Goal: Task Accomplishment & Management: Complete application form

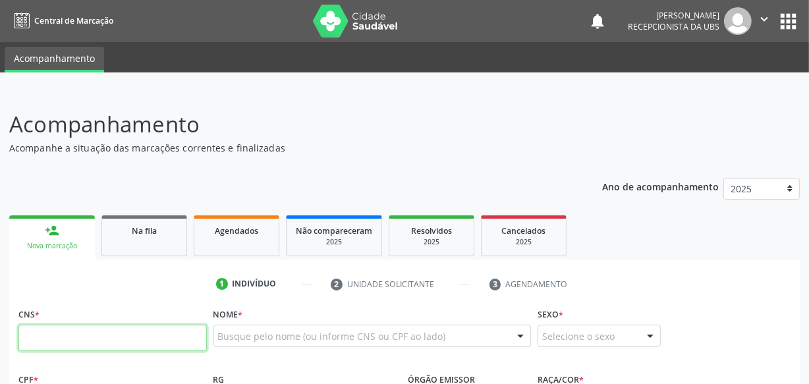
paste input "708 0058 4616 2622"
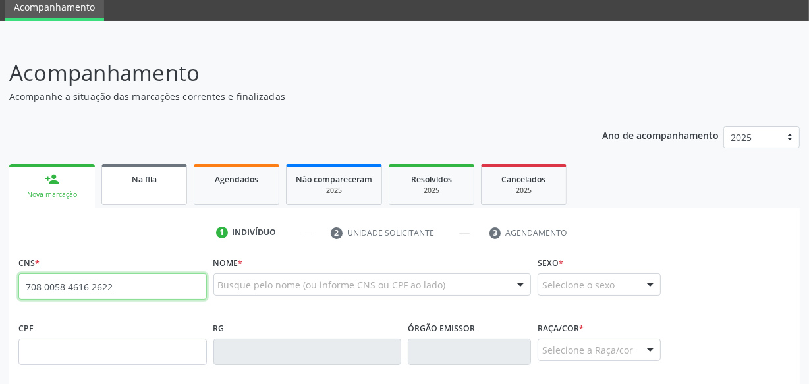
type input "708 0058 4616 2622"
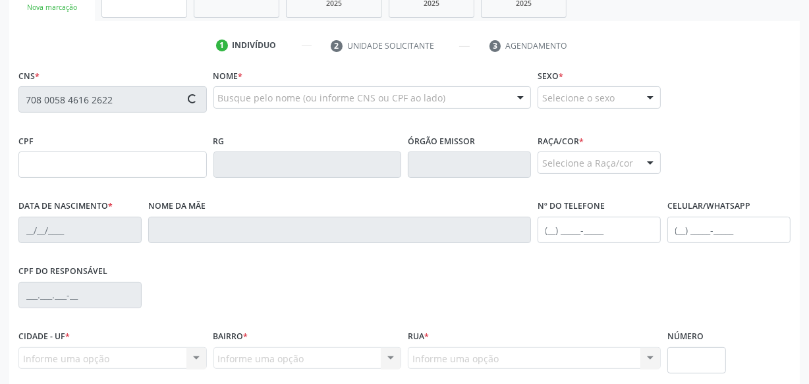
scroll to position [239, 0]
type input "173.873.764-09"
type input "[DATE]"
type input "[PERSON_NAME]"
type input "[PHONE_NUMBER]"
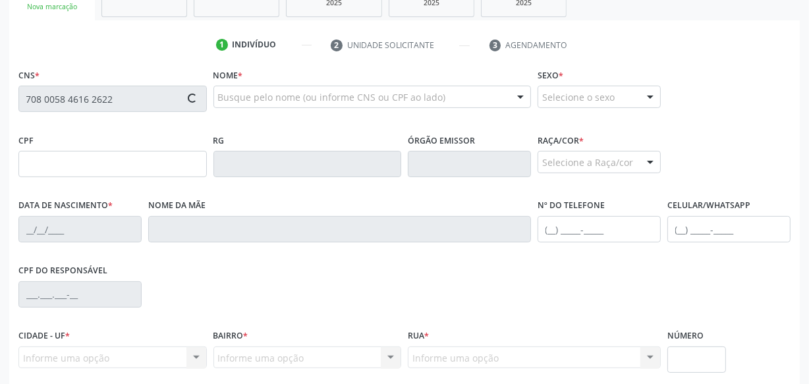
type input "S/N"
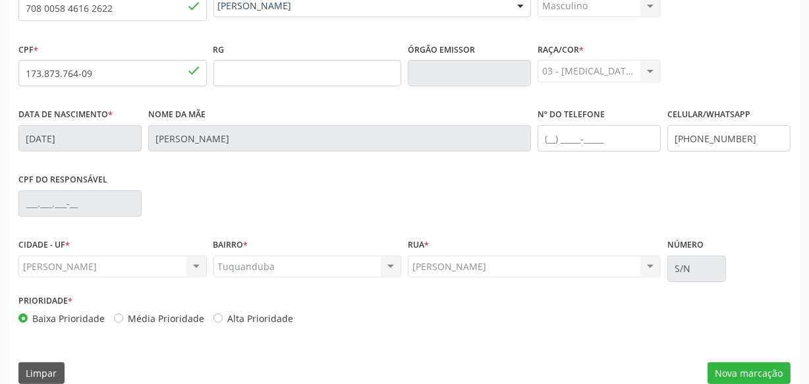
scroll to position [348, 0]
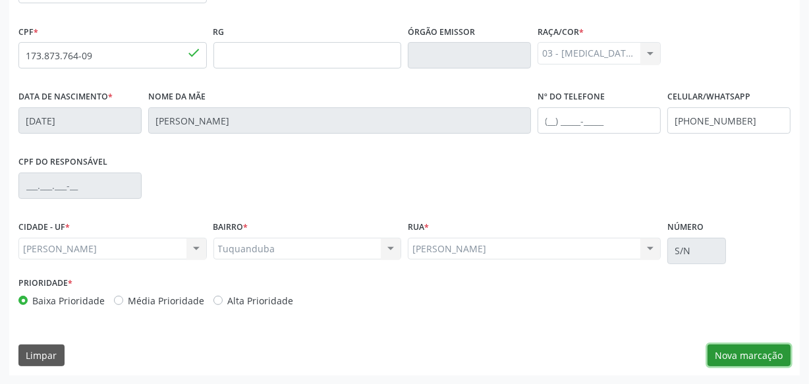
click at [743, 351] on button "Nova marcação" at bounding box center [749, 356] width 83 height 22
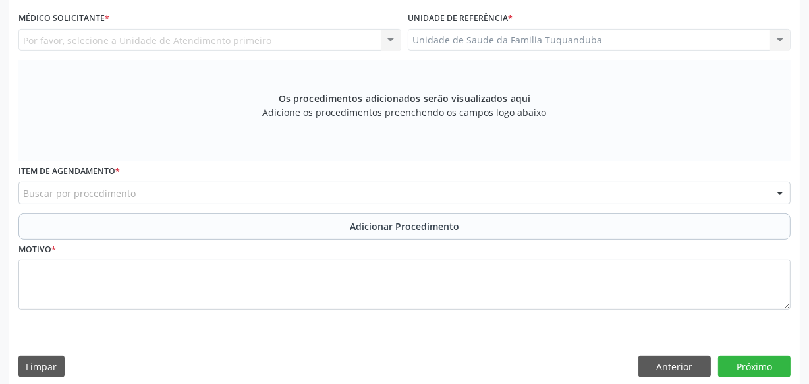
scroll to position [288, 0]
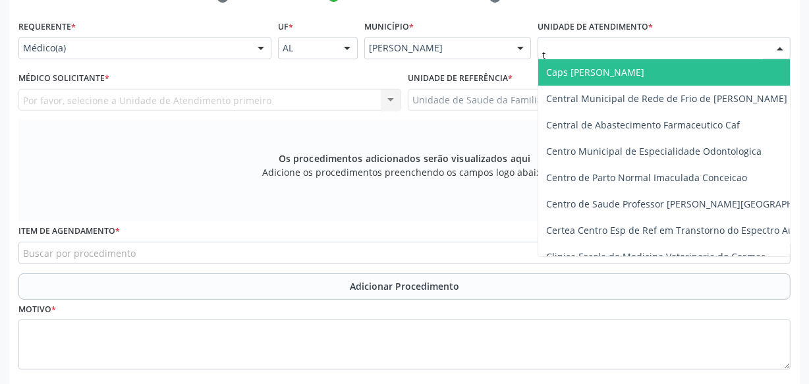
type input "tu"
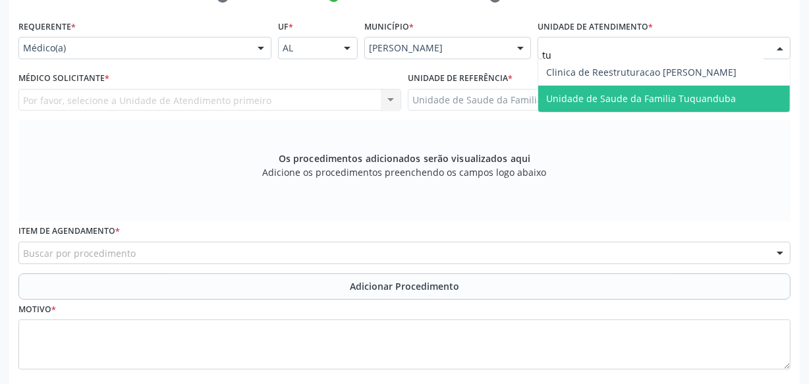
click at [613, 92] on span "Unidade de Saude da Familia Tuquanduba" at bounding box center [641, 98] width 190 height 13
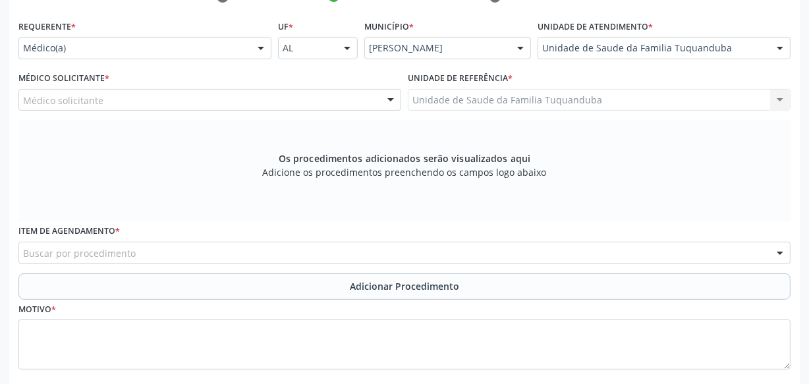
click at [204, 102] on div "Médico solicitante" at bounding box center [209, 100] width 383 height 22
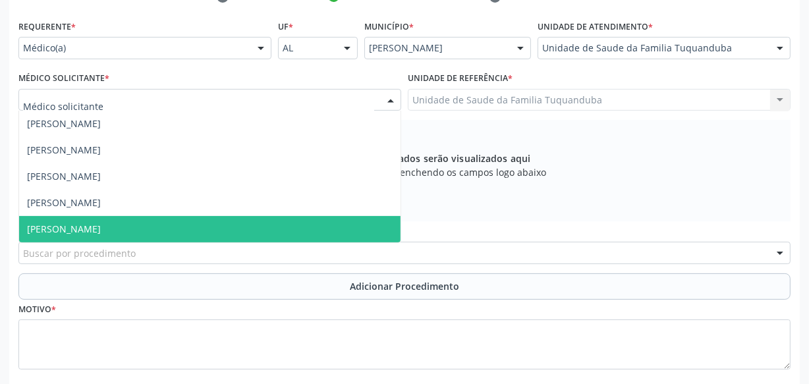
click at [148, 231] on span "[PERSON_NAME]" at bounding box center [210, 229] width 382 height 26
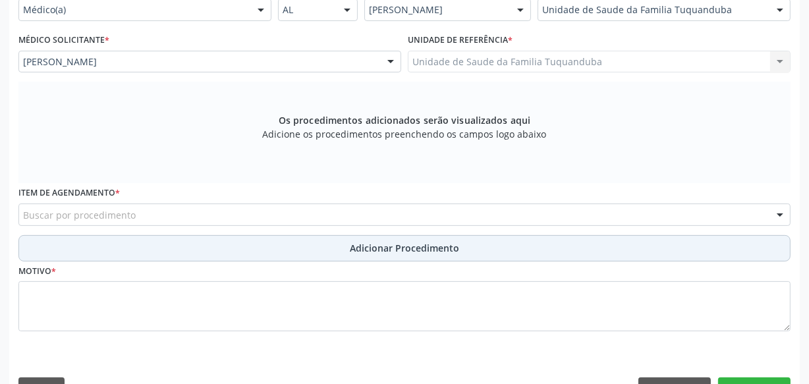
scroll to position [348, 0]
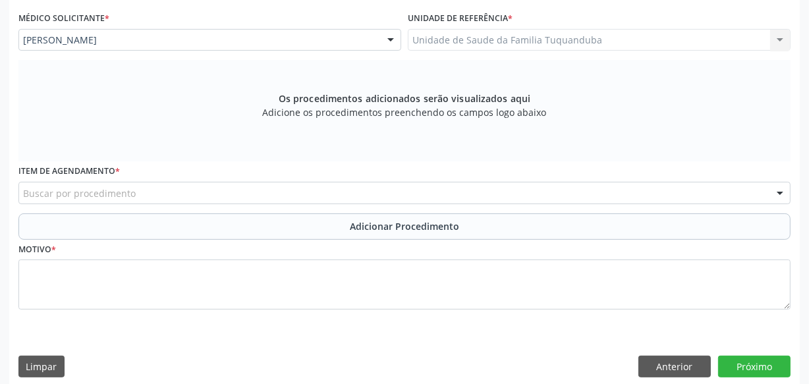
click at [382, 197] on div "Buscar por procedimento" at bounding box center [404, 193] width 772 height 22
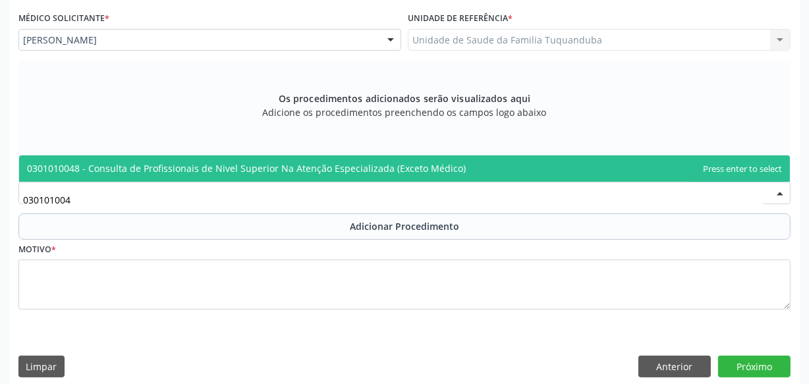
click at [400, 169] on span "0301010048 - Consulta de Profissionais de Nivel Superior Na Atenção Especializa…" at bounding box center [246, 168] width 439 height 13
type input "030101004"
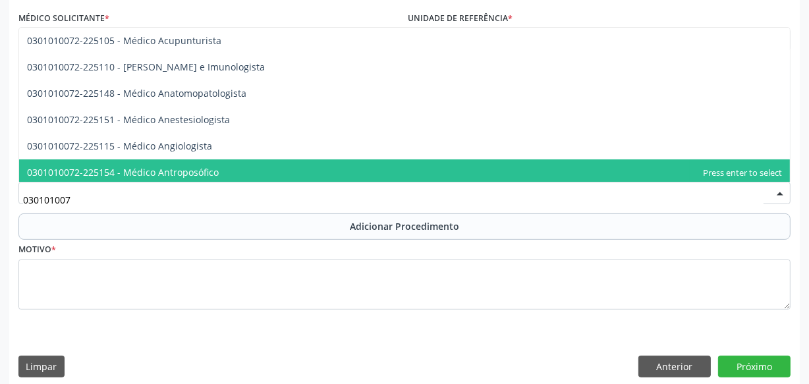
type input "0301010072"
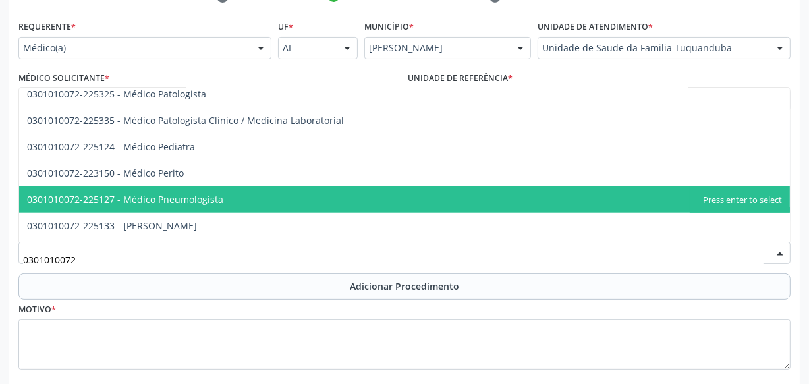
scroll to position [1198, 0]
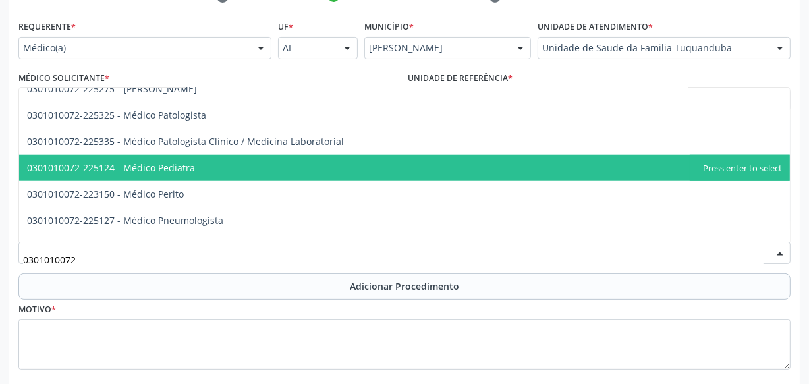
click at [212, 167] on span "0301010072-225124 - Médico Pediatra" at bounding box center [404, 168] width 771 height 26
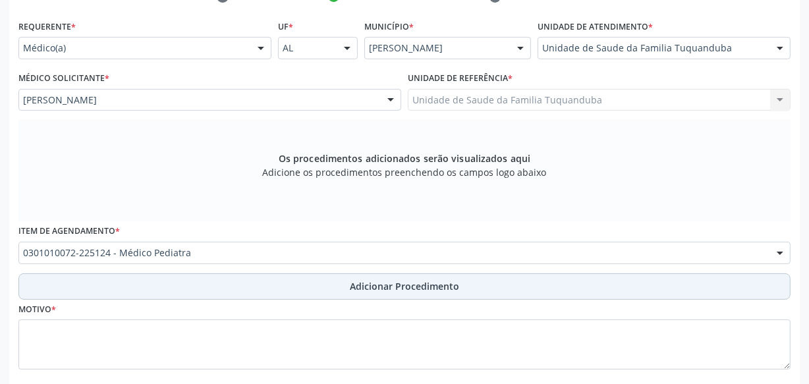
click at [371, 290] on span "Adicionar Procedimento" at bounding box center [404, 286] width 109 height 14
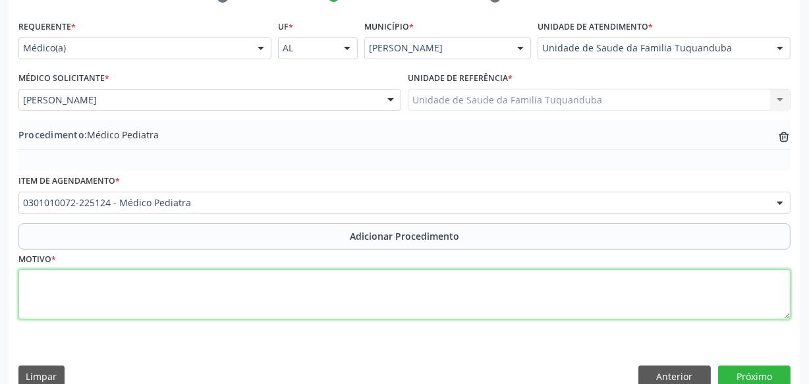
click at [359, 290] on textarea at bounding box center [404, 295] width 772 height 50
type textarea "Intolerância a lactose."
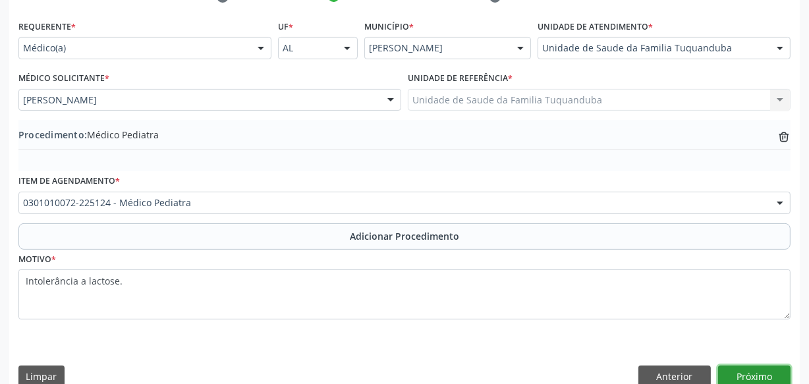
click at [764, 375] on button "Próximo" at bounding box center [754, 377] width 72 height 22
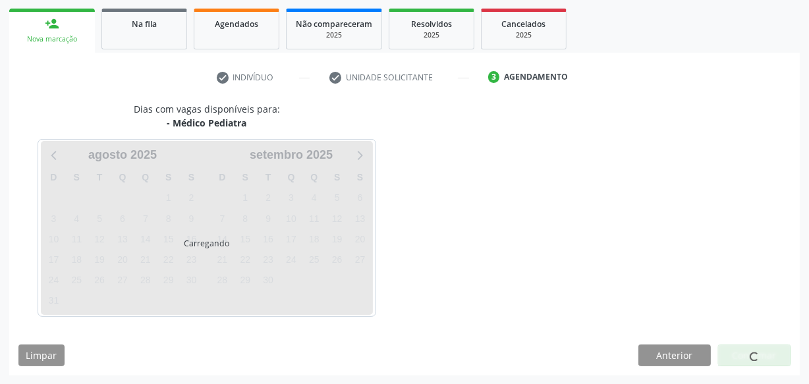
scroll to position [245, 0]
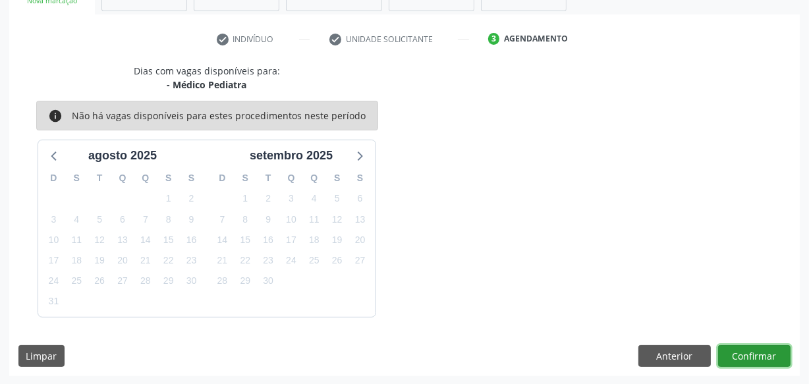
click at [746, 356] on button "Confirmar" at bounding box center [754, 356] width 72 height 22
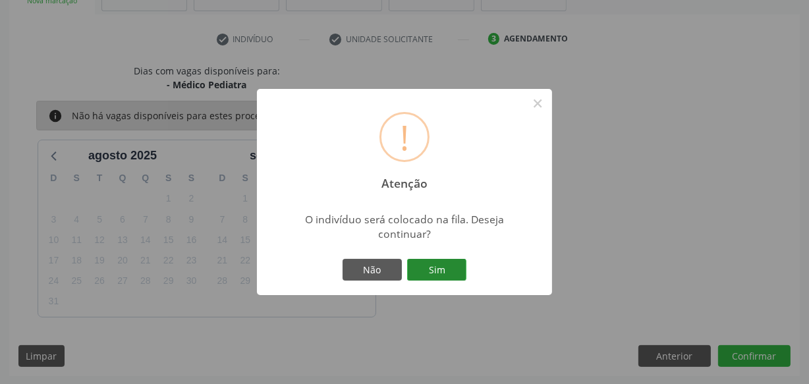
click at [435, 270] on button "Sim" at bounding box center [436, 270] width 59 height 22
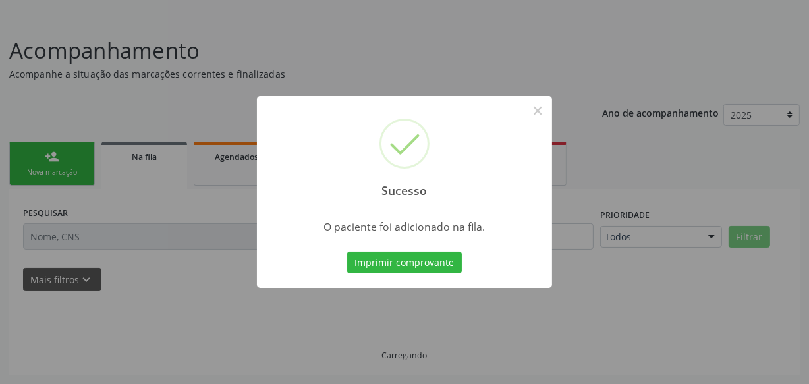
scroll to position [72, 0]
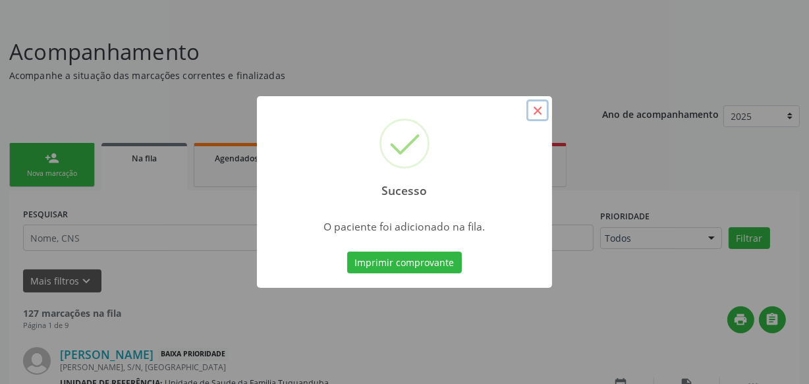
click at [544, 111] on button "×" at bounding box center [537, 110] width 22 height 22
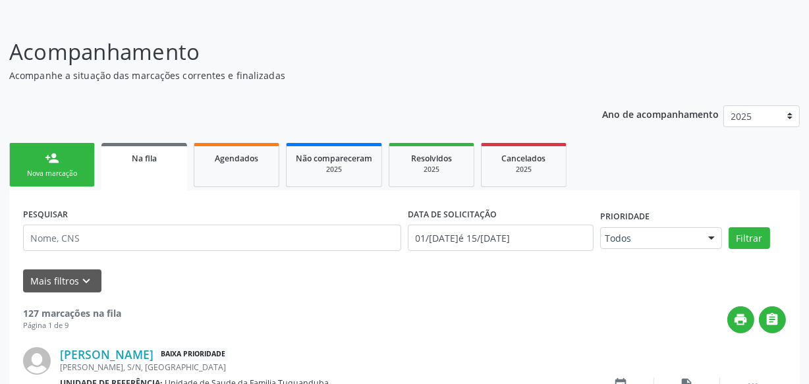
click at [37, 156] on link "person_add Nova marcação" at bounding box center [52, 165] width 86 height 44
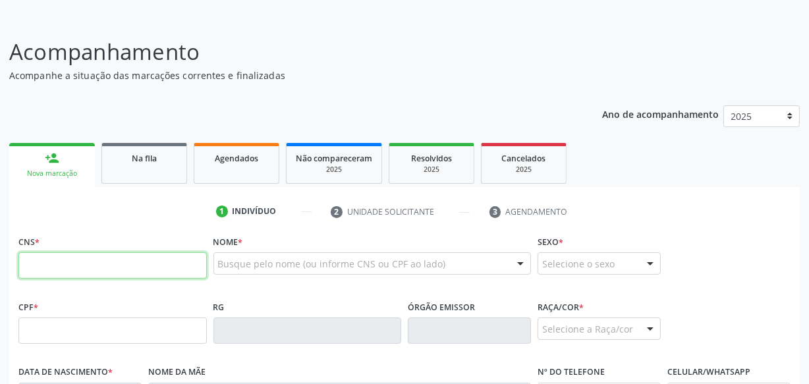
paste input "708 0058 4616 2622"
type input "708 0058 4616 2622"
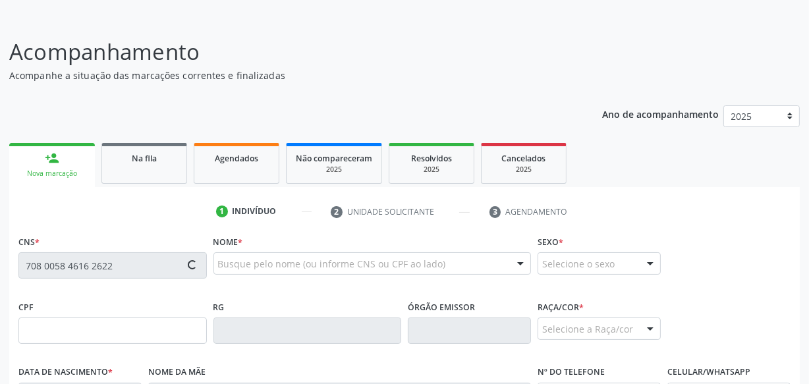
scroll to position [312, 0]
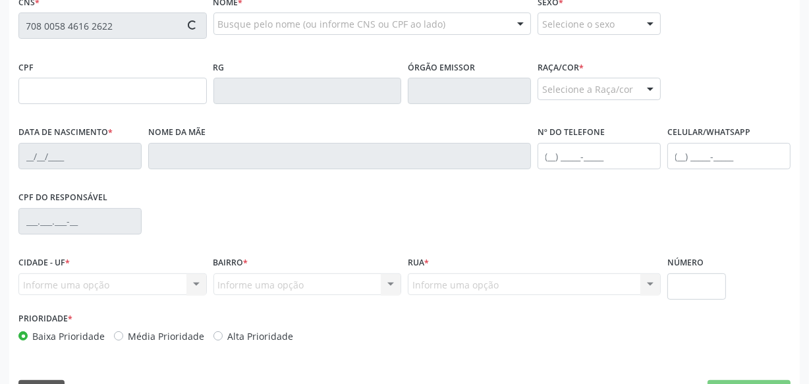
type input "173.873.764-09"
type input "[DATE]"
type input "[PERSON_NAME]"
type input "[PHONE_NUMBER]"
type input "S/N"
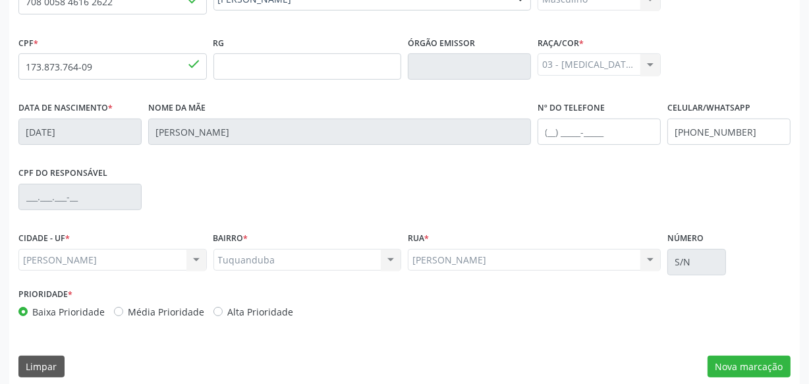
scroll to position [348, 0]
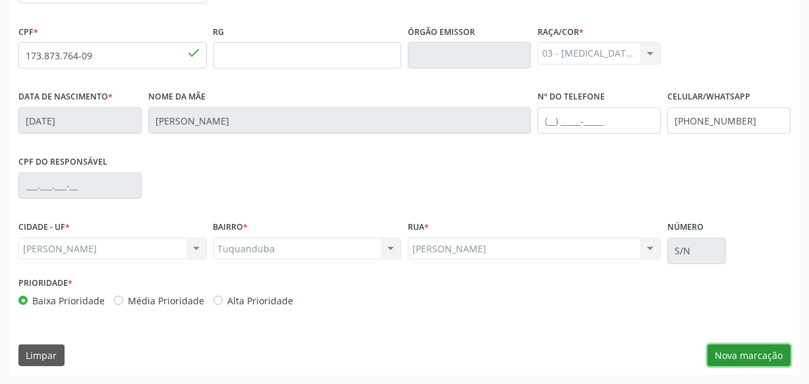
click at [773, 348] on button "Nova marcação" at bounding box center [749, 356] width 83 height 22
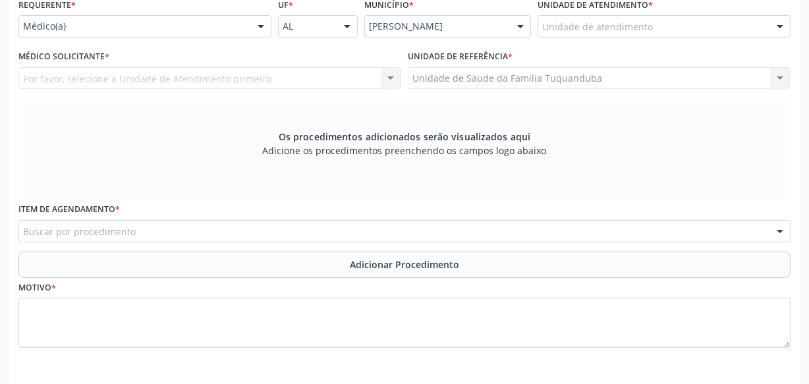
scroll to position [288, 0]
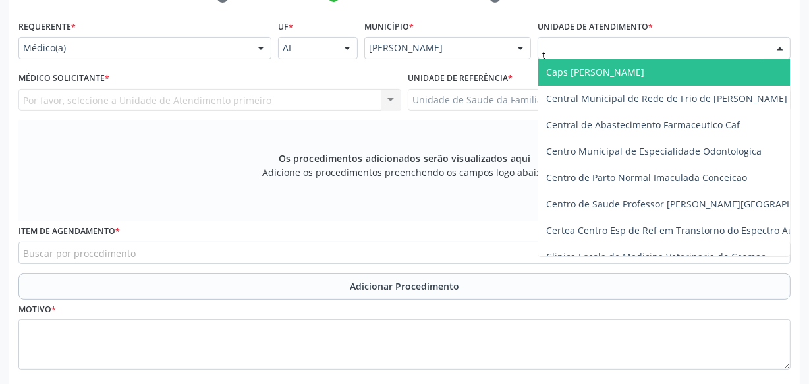
type input "tu"
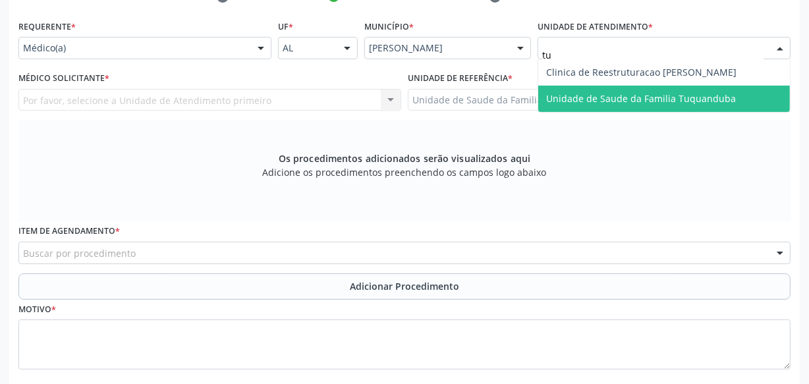
click at [579, 105] on span "Unidade de Saude da Familia Tuquanduba" at bounding box center [664, 99] width 252 height 26
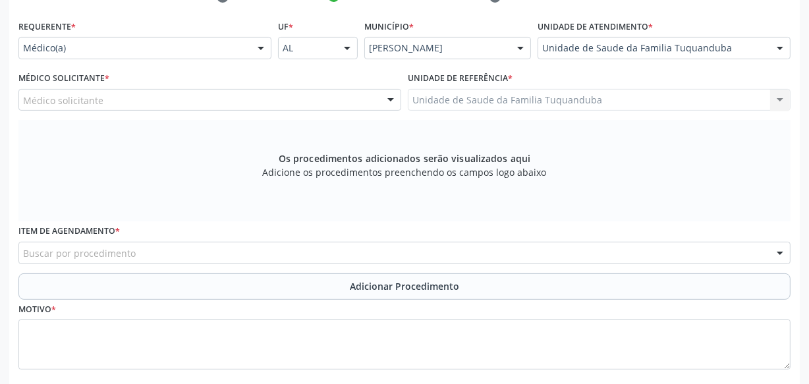
click at [231, 100] on div "Médico solicitante" at bounding box center [209, 100] width 383 height 22
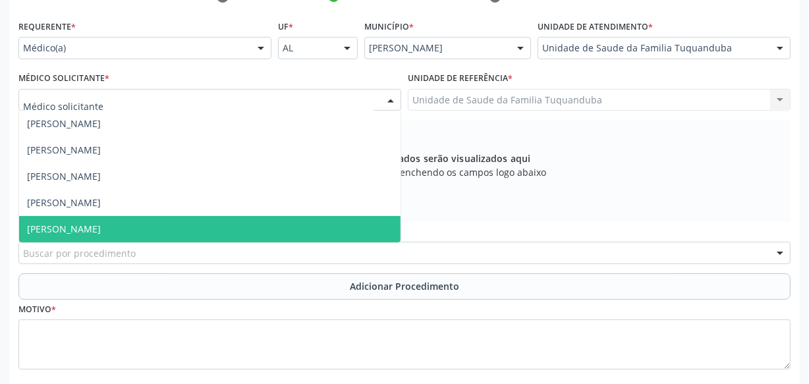
click at [191, 219] on span "[PERSON_NAME]" at bounding box center [210, 229] width 382 height 26
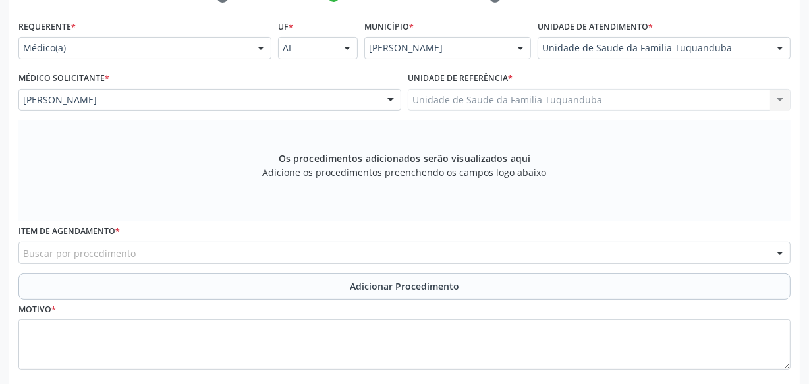
click at [182, 247] on div "Buscar por procedimento" at bounding box center [404, 253] width 772 height 22
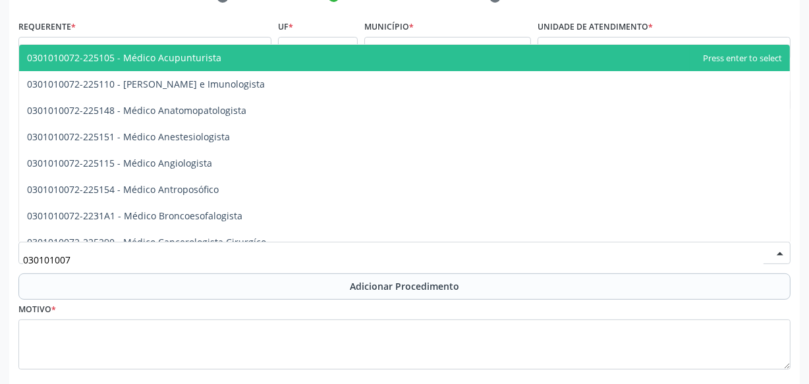
type input "0301010072"
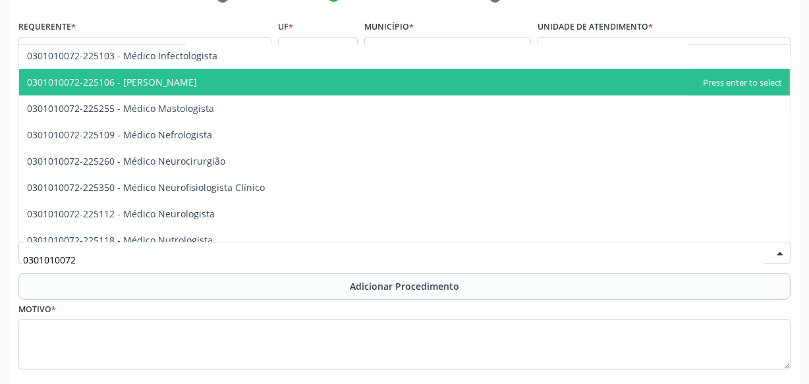
scroll to position [958, 0]
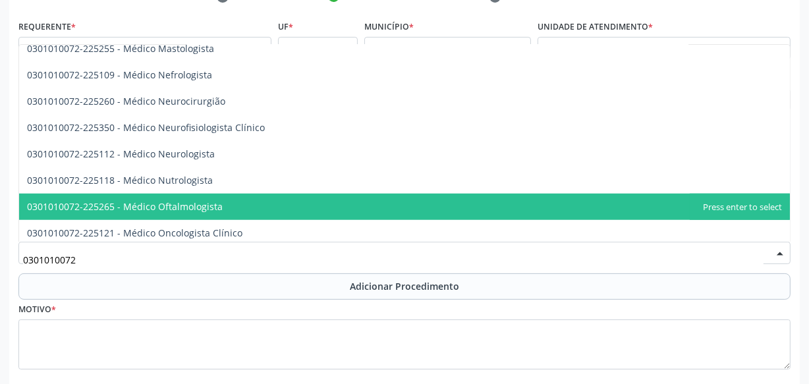
click at [191, 208] on span "0301010072-225265 - Médico Oftalmologista" at bounding box center [125, 206] width 196 height 13
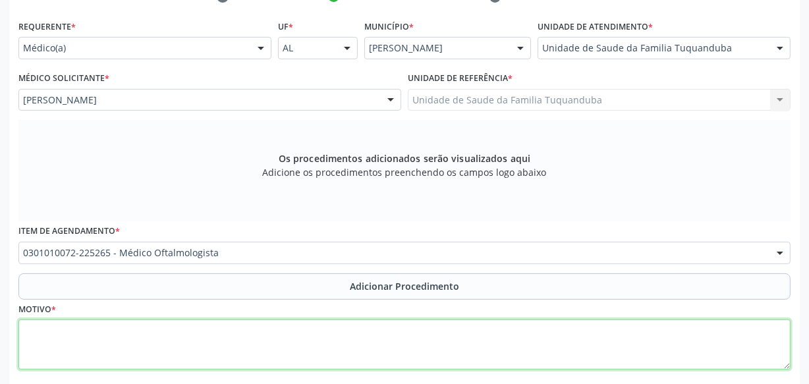
click at [211, 341] on textarea at bounding box center [404, 345] width 772 height 50
drag, startPoint x: 90, startPoint y: 332, endPoint x: 55, endPoint y: 330, distance: 34.3
click at [29, 7] on div "check Indivíduo 2 Unidade solicitante 3 Agendamento CNS 708 0058 4616 2622 done…" at bounding box center [404, 216] width 791 height 461
click at [121, 327] on textarea "Dacrioadenite" at bounding box center [404, 345] width 772 height 50
drag, startPoint x: 121, startPoint y: 334, endPoint x: 56, endPoint y: 332, distance: 65.3
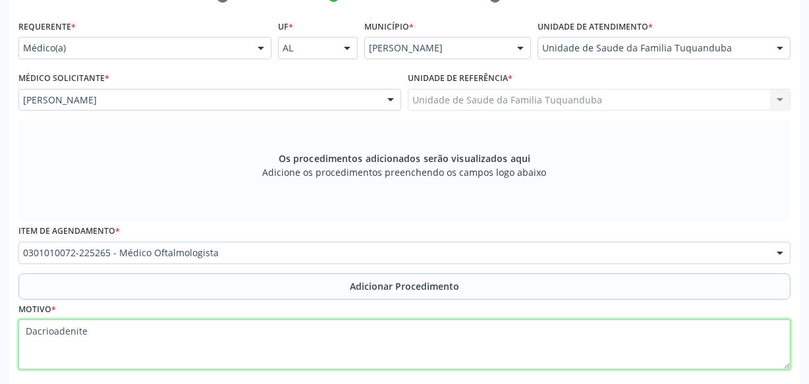
click at [55, 7] on div "check Indivíduo 2 Unidade solicitante 3 Agendamento CNS 708 0058 4616 2622 done…" at bounding box center [404, 216] width 791 height 461
type textarea "Dacrioadenite"
click at [132, 338] on textarea "Dacrioadenite" at bounding box center [404, 345] width 772 height 50
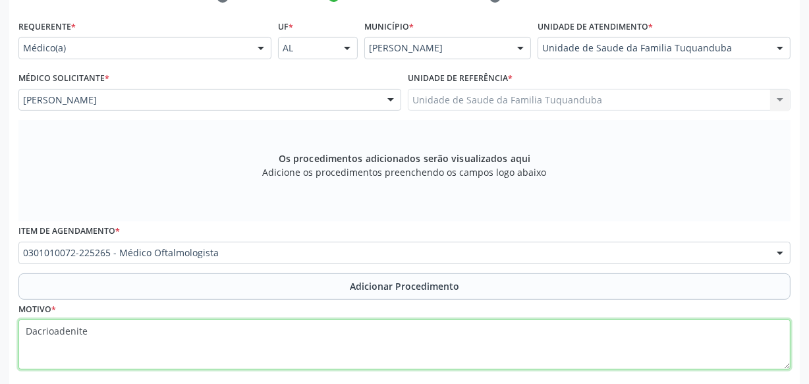
click at [136, 329] on textarea "Dacrioadenite" at bounding box center [404, 345] width 772 height 50
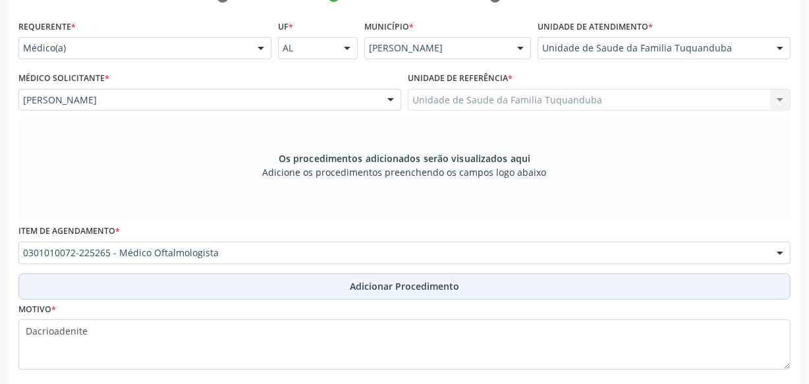
click at [306, 287] on button "Adicionar Procedimento" at bounding box center [404, 286] width 772 height 26
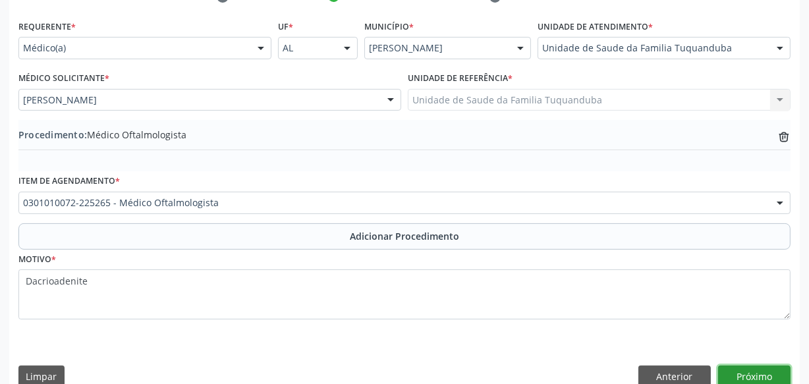
click at [752, 369] on button "Próximo" at bounding box center [754, 377] width 72 height 22
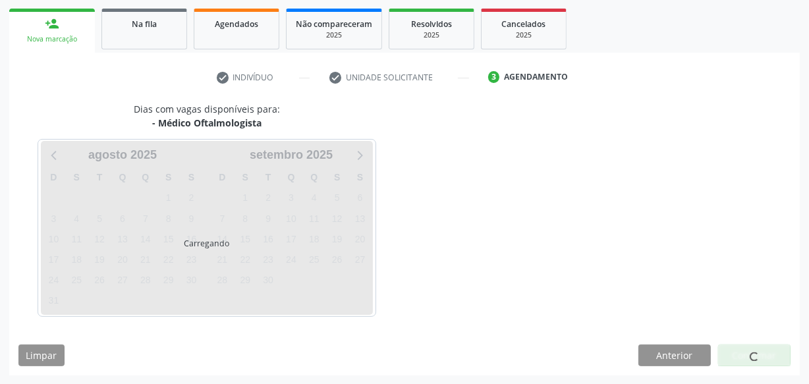
scroll to position [245, 0]
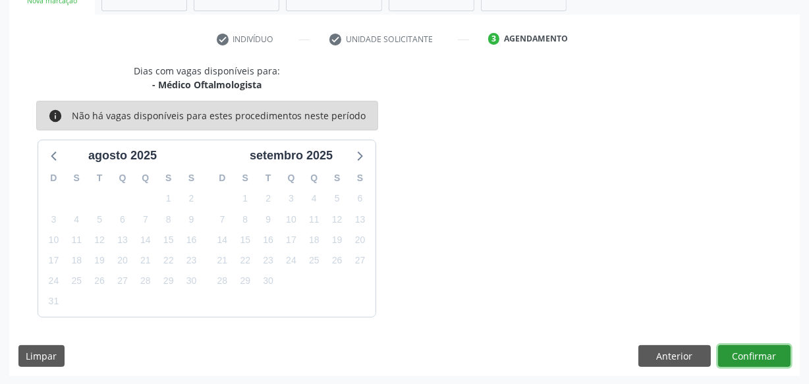
click at [754, 355] on button "Confirmar" at bounding box center [754, 356] width 72 height 22
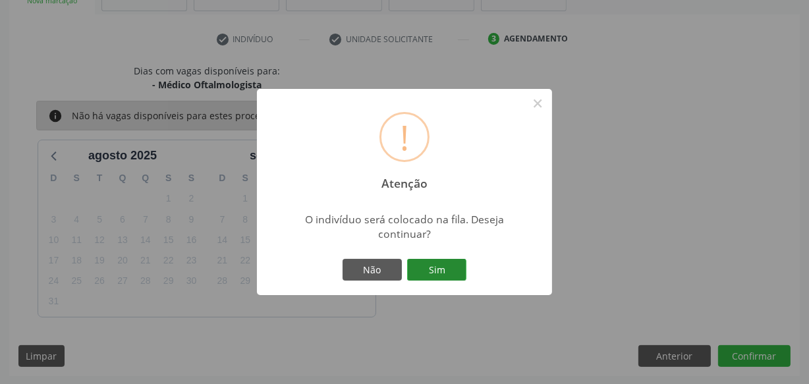
click at [440, 266] on button "Sim" at bounding box center [436, 270] width 59 height 22
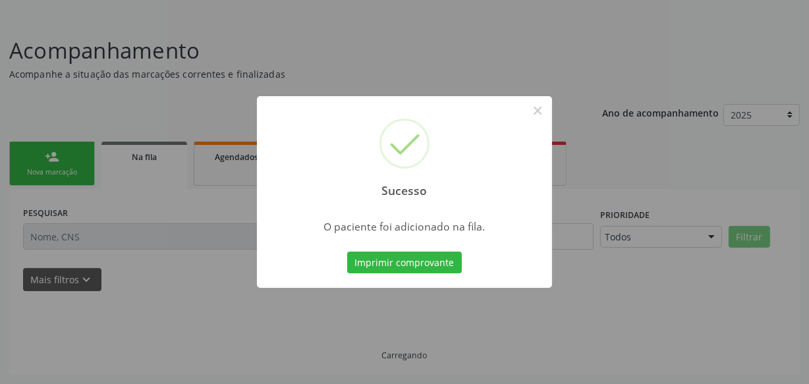
scroll to position [72, 0]
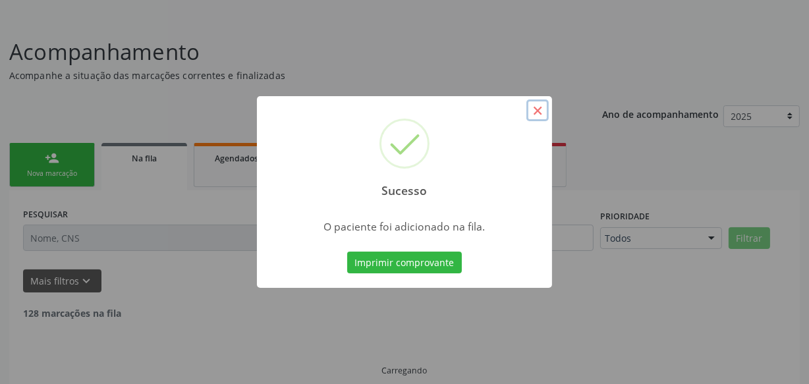
click at [532, 107] on button "×" at bounding box center [537, 110] width 22 height 22
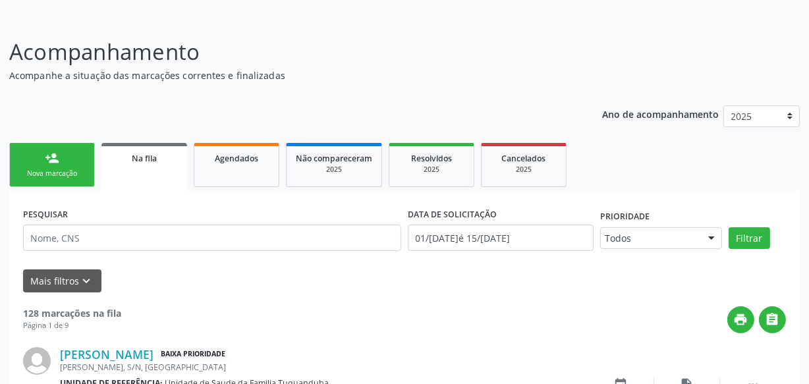
click at [43, 174] on div "Nova marcação" at bounding box center [52, 174] width 66 height 10
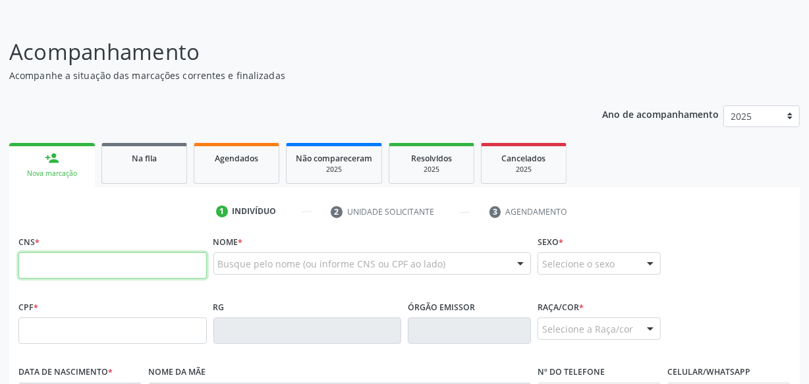
click at [113, 261] on input "text" at bounding box center [112, 265] width 188 height 26
type input "702 3031 5760 9716"
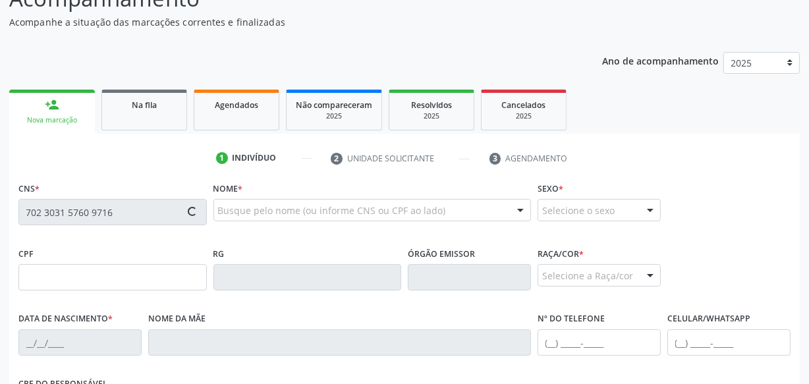
scroll to position [192, 0]
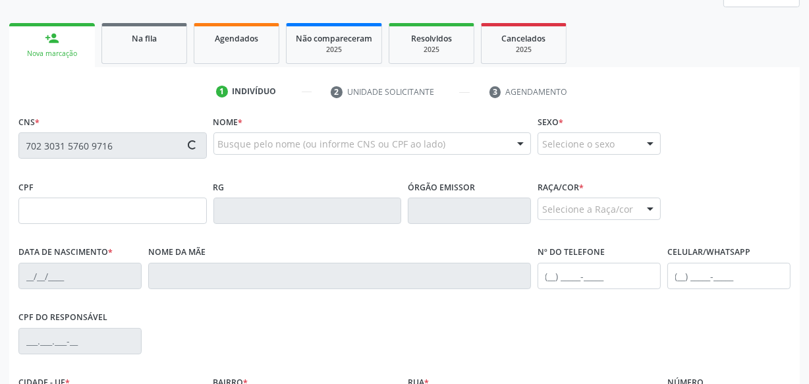
type input "068.127.924-97"
type input "[DATE]"
type input "[PERSON_NAME]"
type input "[PHONE_NUMBER]"
type input "S/N"
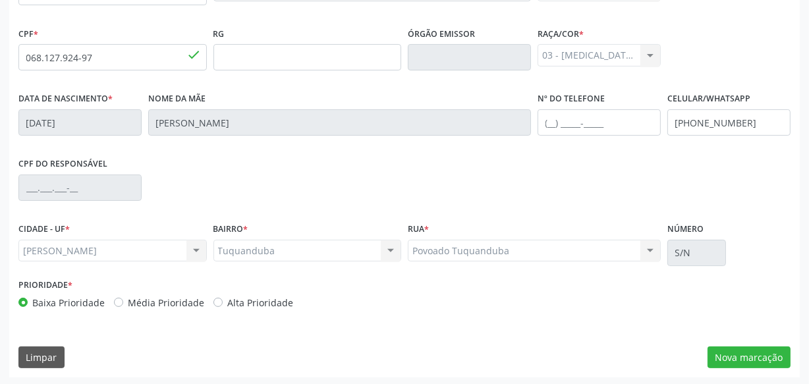
scroll to position [348, 0]
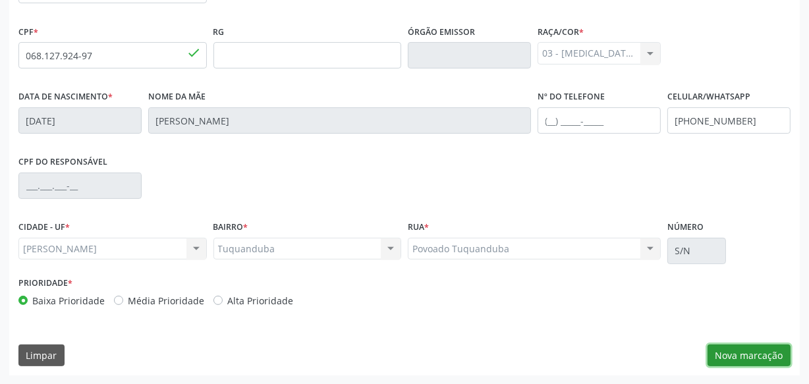
click at [767, 358] on button "Nova marcação" at bounding box center [749, 356] width 83 height 22
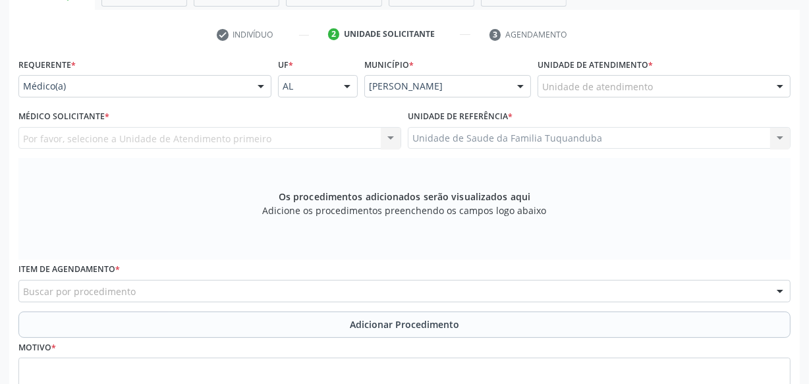
scroll to position [228, 0]
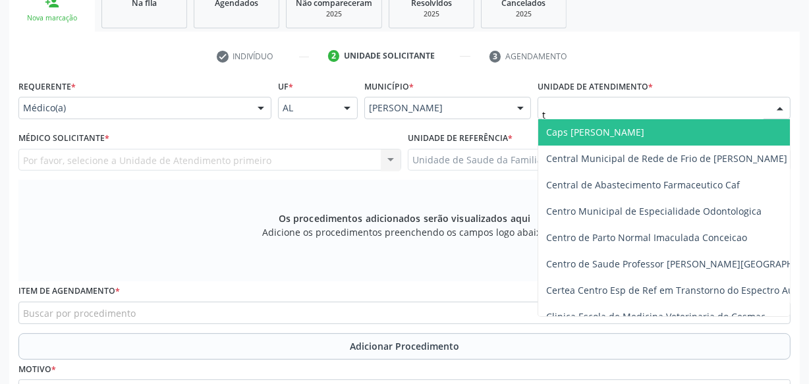
type input "tu"
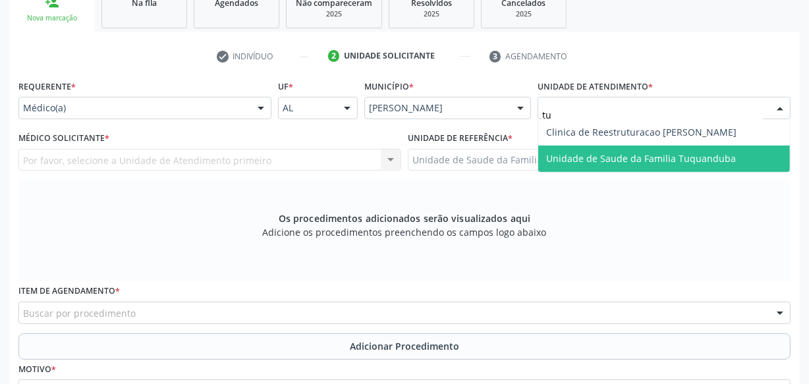
click at [602, 157] on span "Unidade de Saude da Familia Tuquanduba" at bounding box center [641, 158] width 190 height 13
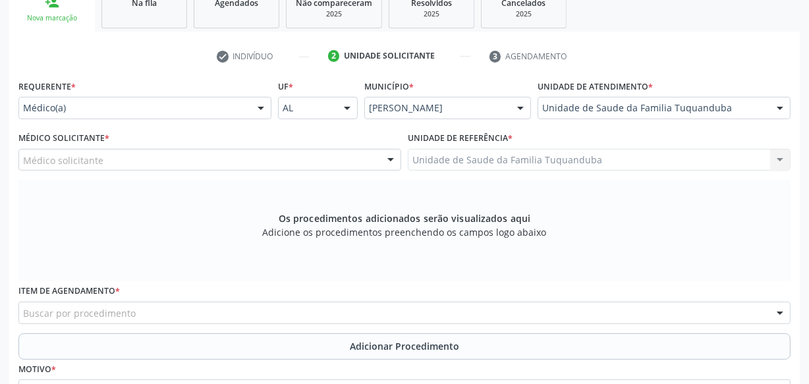
click at [188, 156] on div "Médico solicitante" at bounding box center [209, 160] width 383 height 22
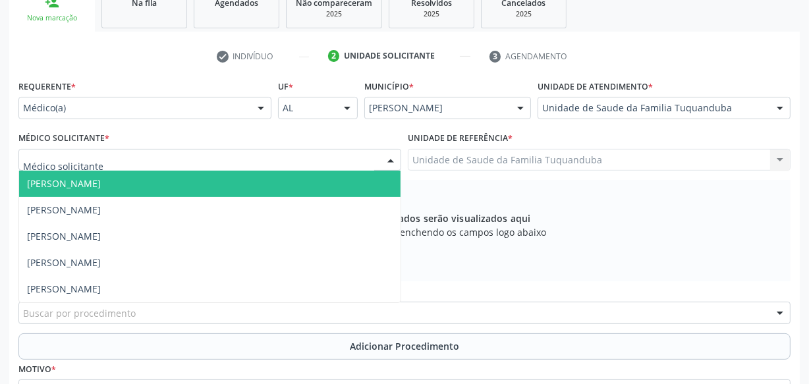
click at [101, 186] on span "[PERSON_NAME]" at bounding box center [64, 183] width 74 height 13
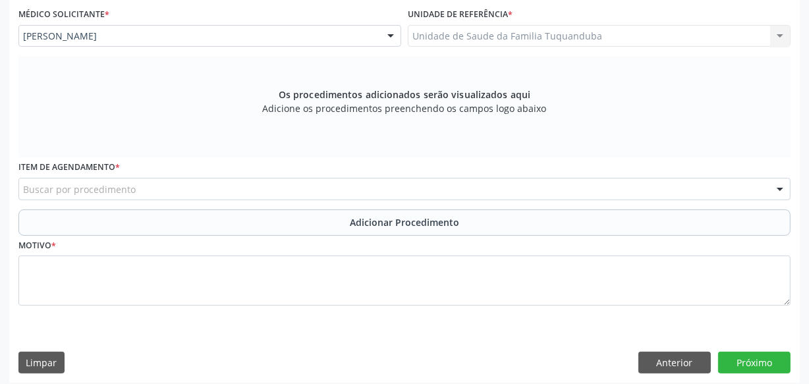
scroll to position [359, 0]
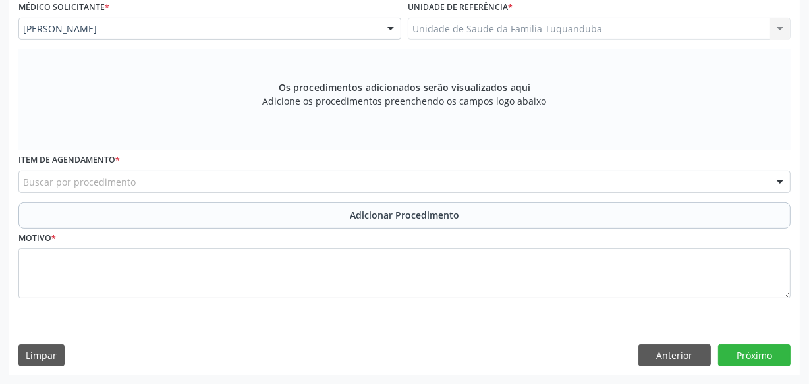
click at [235, 183] on div "Buscar por procedimento" at bounding box center [404, 182] width 772 height 22
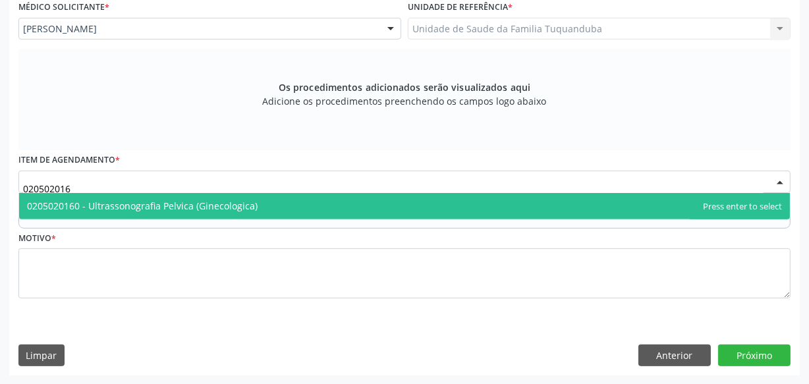
click at [244, 204] on span "0205020160 - Ultrassonografia Pelvica (Ginecologica)" at bounding box center [142, 206] width 231 height 13
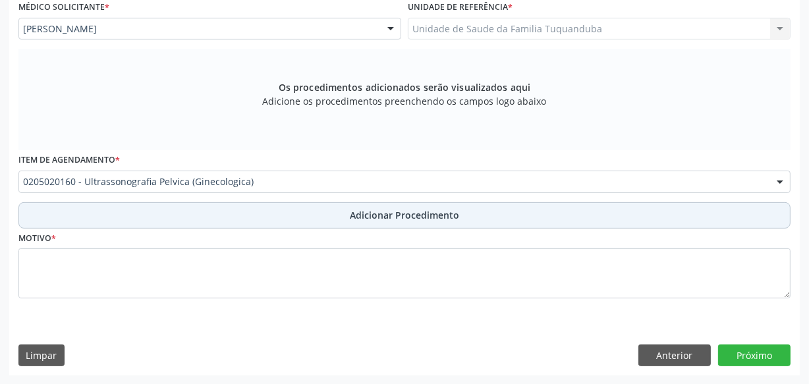
click at [260, 219] on button "Adicionar Procedimento" at bounding box center [404, 215] width 772 height 26
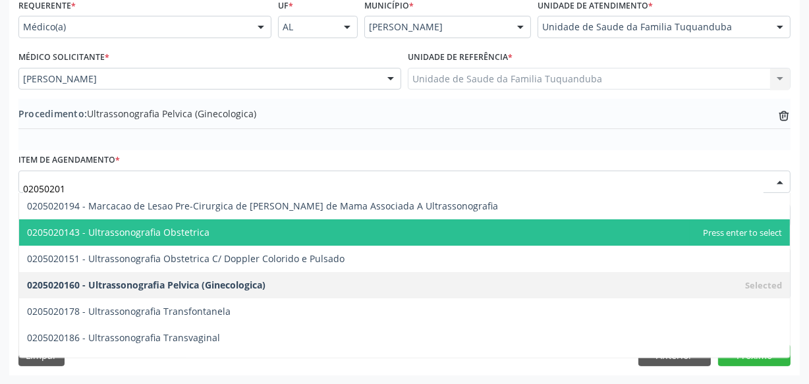
type input "020502018"
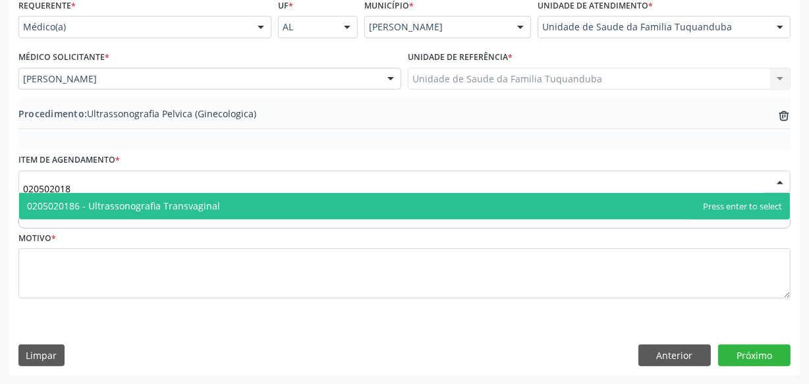
click at [179, 208] on span "0205020186 - Ultrassonografia Transvaginal" at bounding box center [123, 206] width 193 height 13
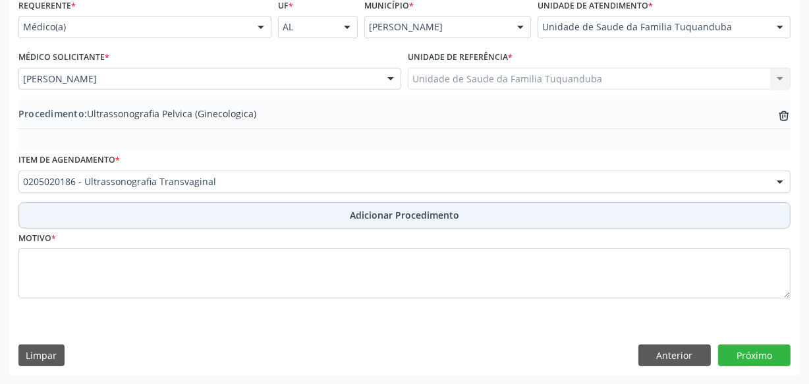
click at [287, 219] on button "Adicionar Procedimento" at bounding box center [404, 215] width 772 height 26
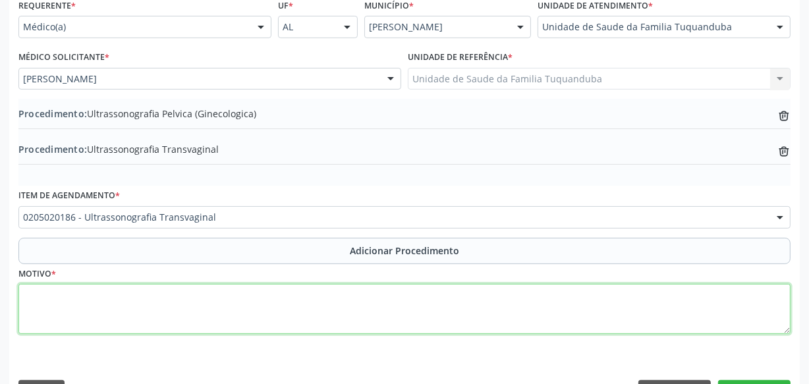
click at [238, 300] on textarea at bounding box center [404, 309] width 772 height 50
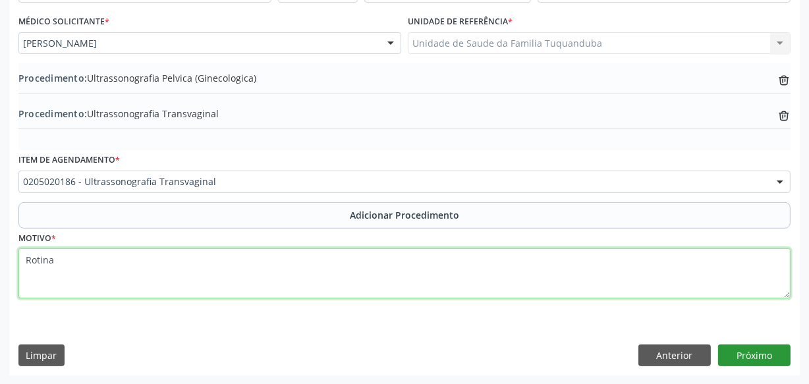
type textarea "Rotina"
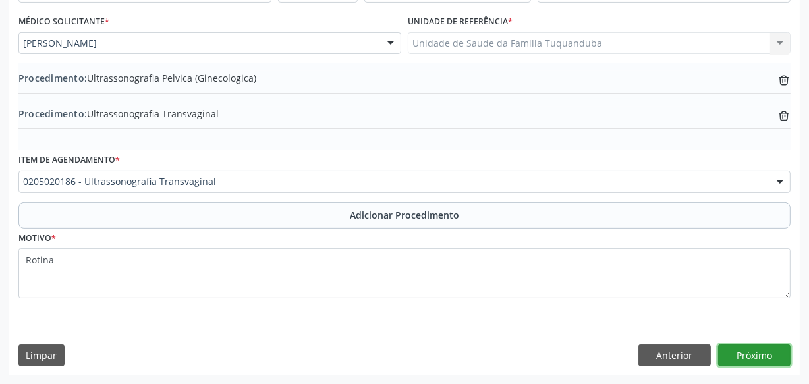
click at [733, 352] on button "Próximo" at bounding box center [754, 356] width 72 height 22
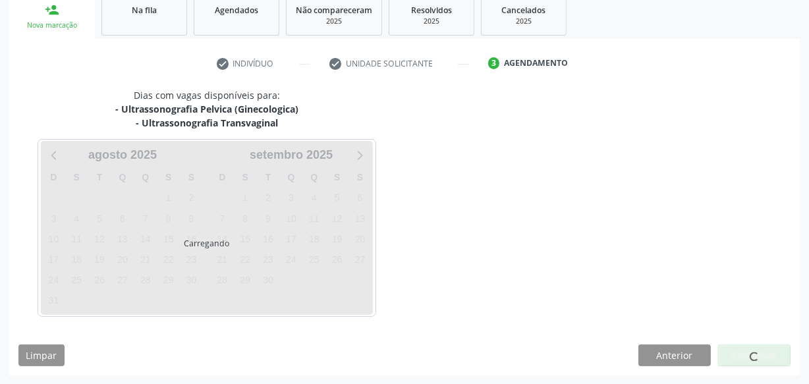
scroll to position [260, 0]
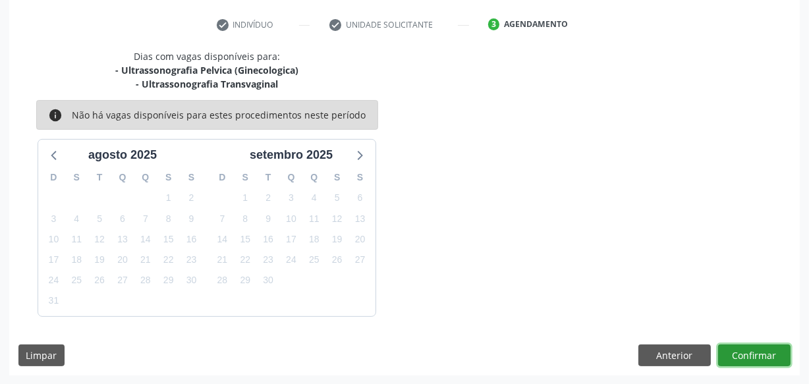
click at [732, 347] on button "Confirmar" at bounding box center [754, 356] width 72 height 22
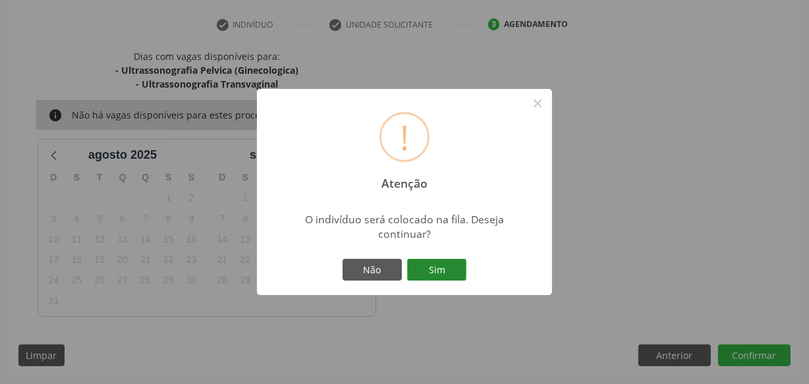
click at [449, 267] on button "Sim" at bounding box center [436, 270] width 59 height 22
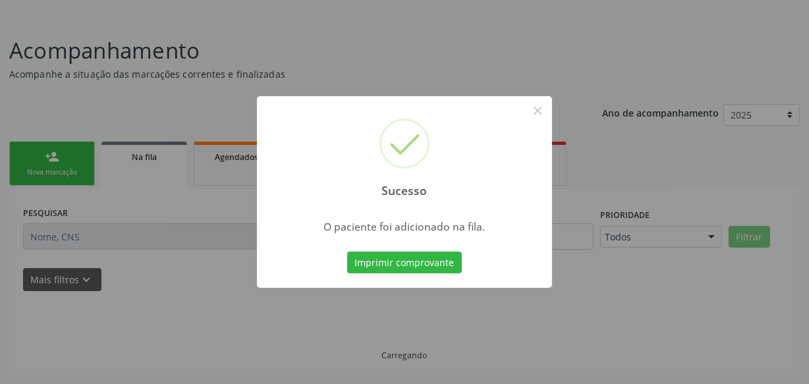
scroll to position [72, 0]
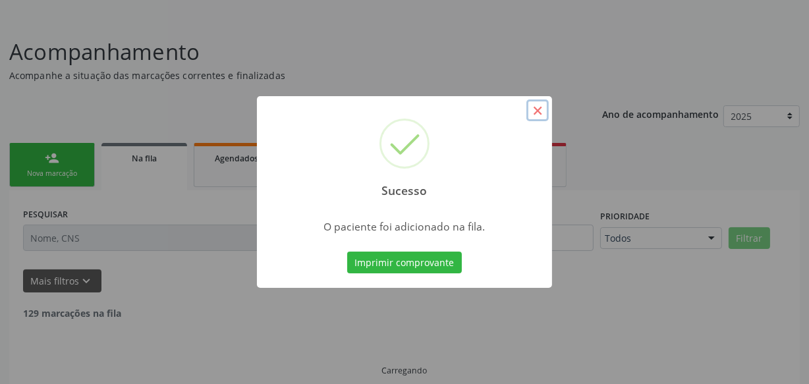
click at [535, 110] on button "×" at bounding box center [537, 110] width 22 height 22
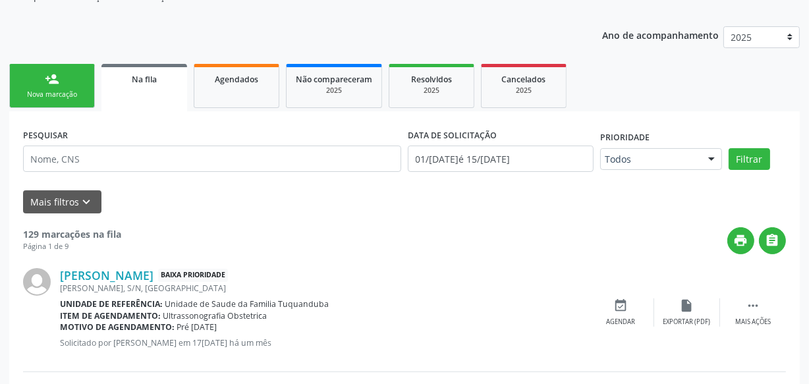
scroll to position [179, 0]
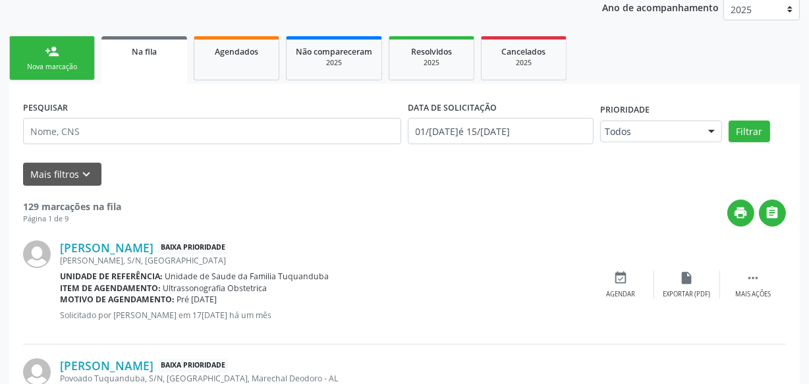
click at [67, 55] on link "person_add Nova marcação" at bounding box center [52, 58] width 86 height 44
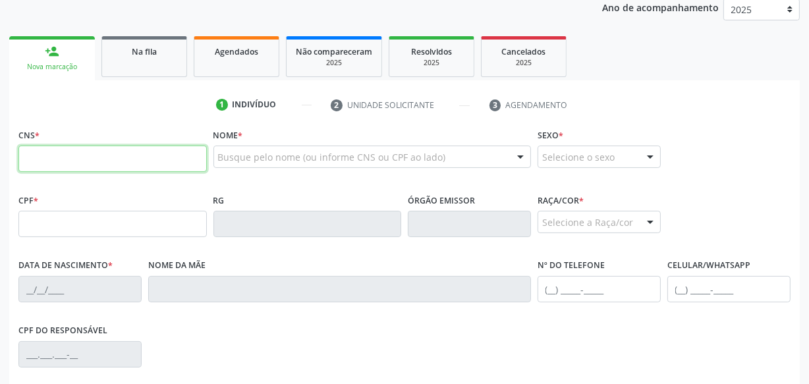
click at [105, 158] on input "text" at bounding box center [112, 159] width 188 height 26
type input "702 8011 9904 1665"
type input "079.121.634-92"
type input "[DATE]"
type input "[PERSON_NAME]"
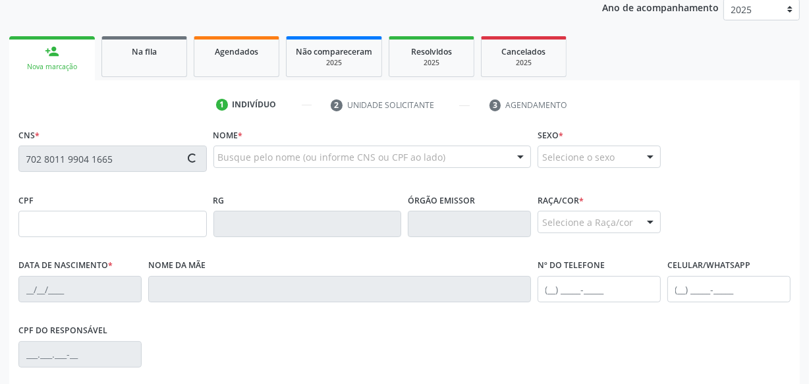
type input "[PHONE_NUMBER]"
type input "S/N"
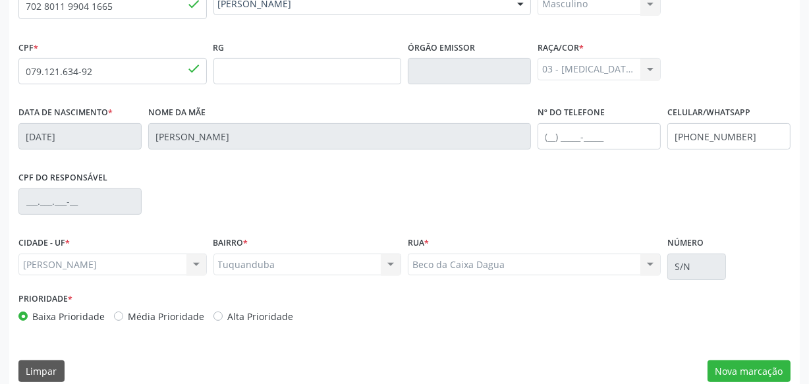
scroll to position [348, 0]
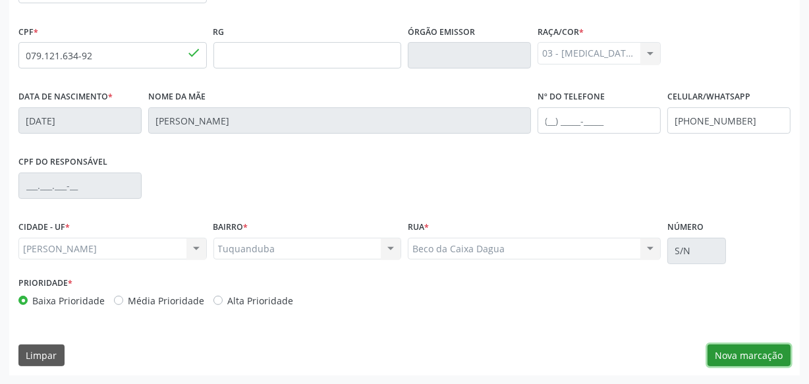
click at [745, 365] on button "Nova marcação" at bounding box center [749, 356] width 83 height 22
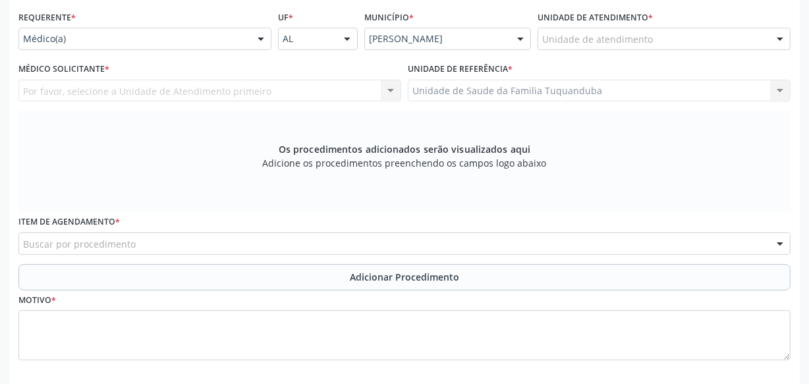
scroll to position [228, 0]
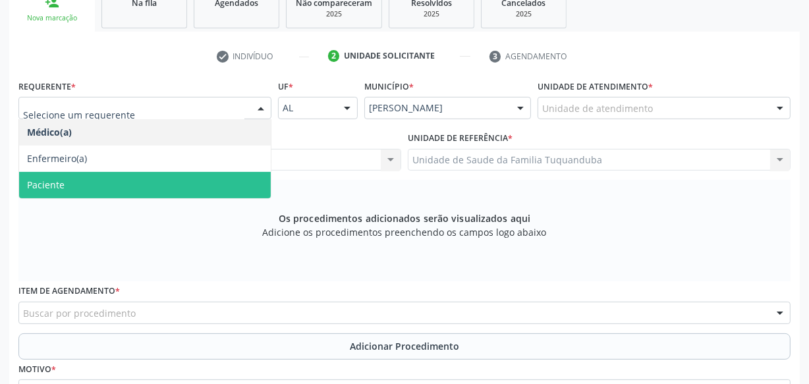
click at [146, 181] on span "Paciente" at bounding box center [145, 185] width 252 height 26
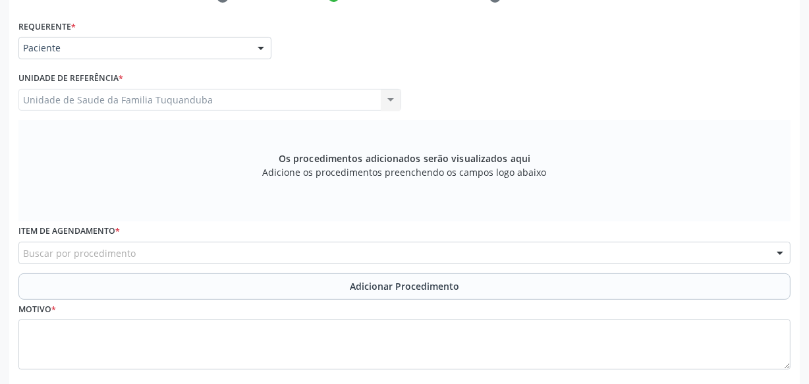
scroll to position [348, 0]
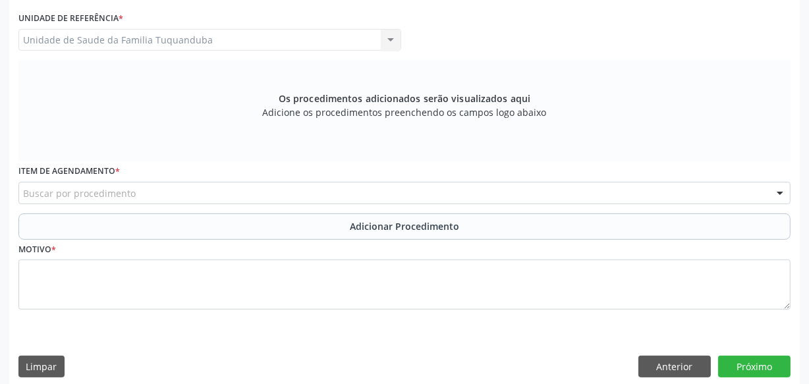
click at [221, 189] on div "Buscar por procedimento" at bounding box center [404, 193] width 772 height 22
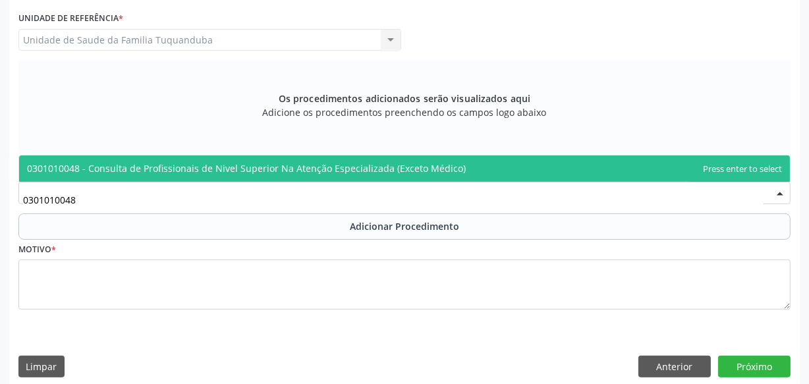
click at [238, 159] on span "0301010048 - Consulta de Profissionais de Nivel Superior Na Atenção Especializa…" at bounding box center [404, 169] width 771 height 26
type input "0301010048"
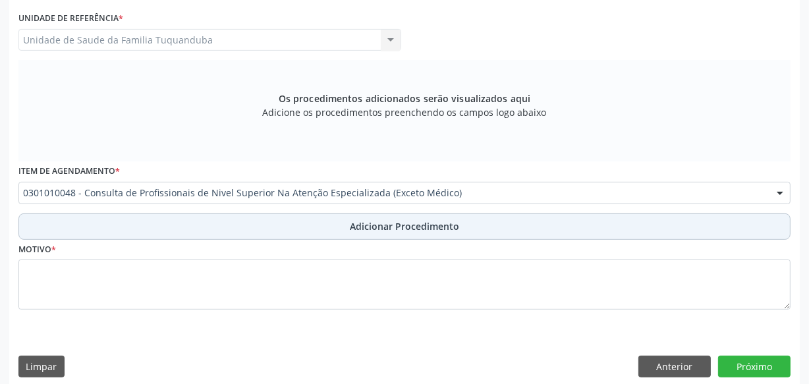
click at [283, 228] on button "Adicionar Procedimento" at bounding box center [404, 226] width 772 height 26
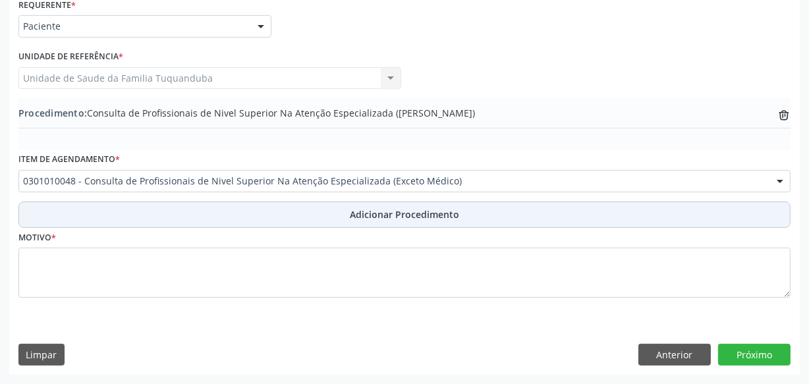
scroll to position [309, 0]
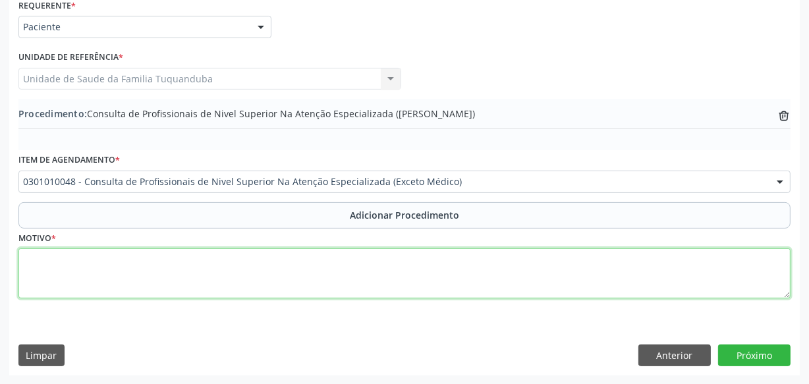
click at [280, 262] on textarea at bounding box center [404, 273] width 772 height 50
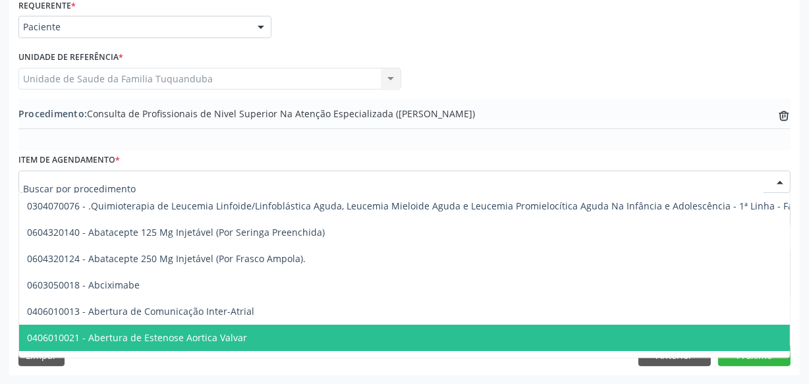
type input "3"
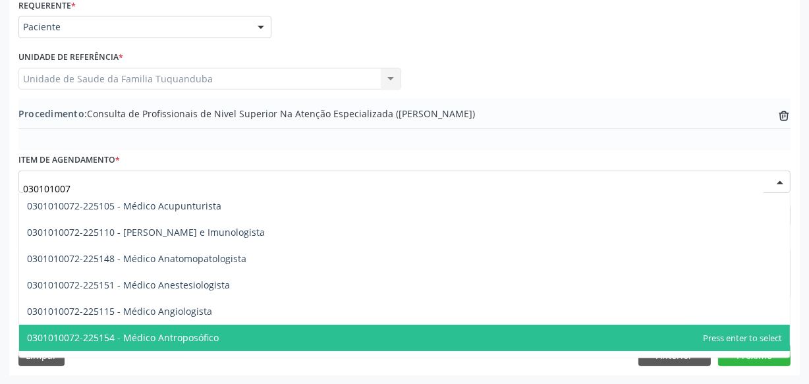
type input "0301010072"
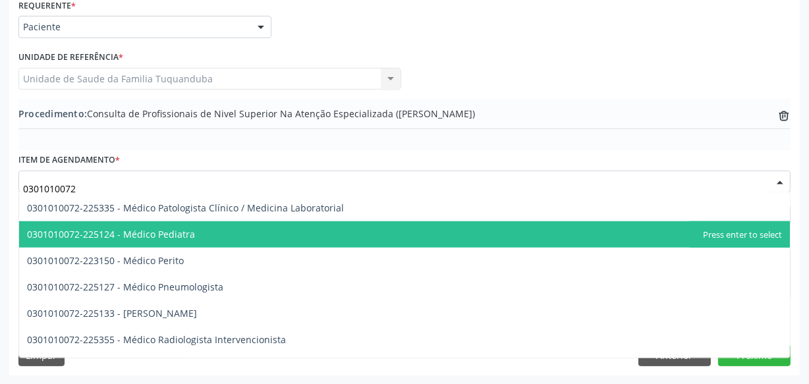
scroll to position [1258, 0]
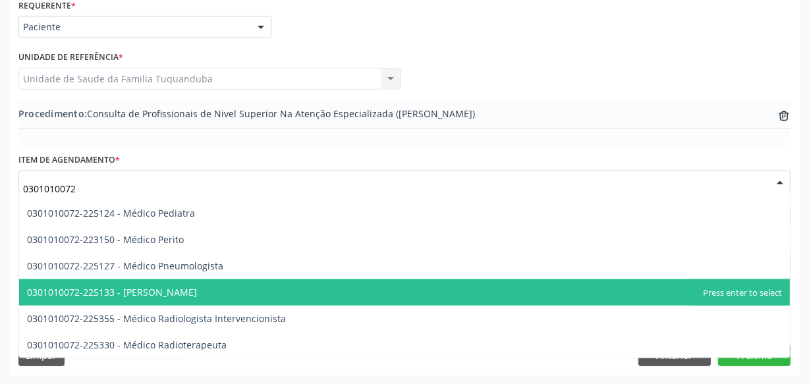
click at [167, 291] on span "0301010072-225133 - [PERSON_NAME]" at bounding box center [112, 292] width 170 height 13
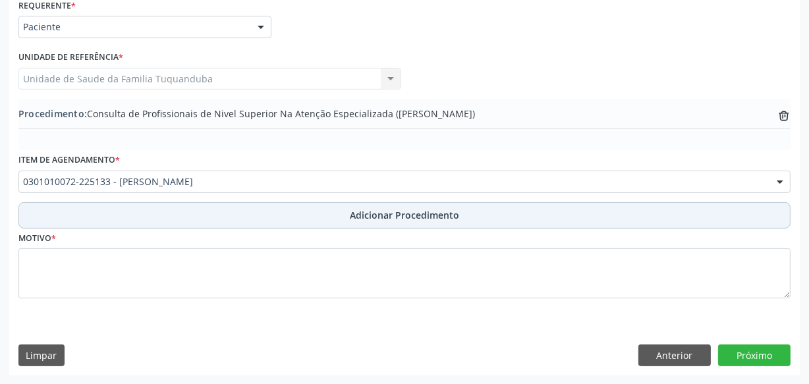
click at [292, 220] on button "Adicionar Procedimento" at bounding box center [404, 215] width 772 height 26
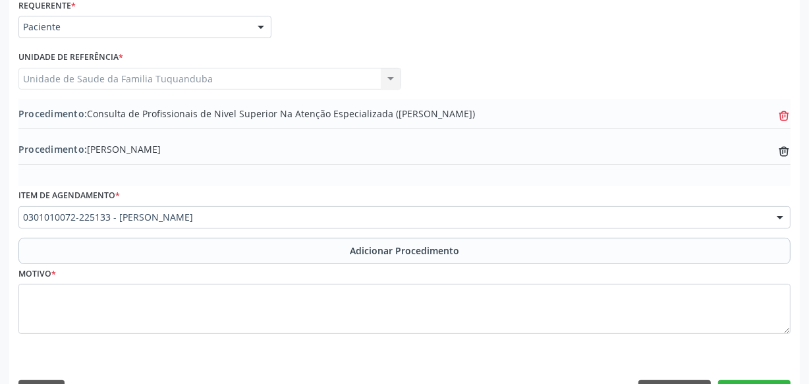
click at [784, 113] on icon "trash-outline icon" at bounding box center [784, 115] width 13 height 13
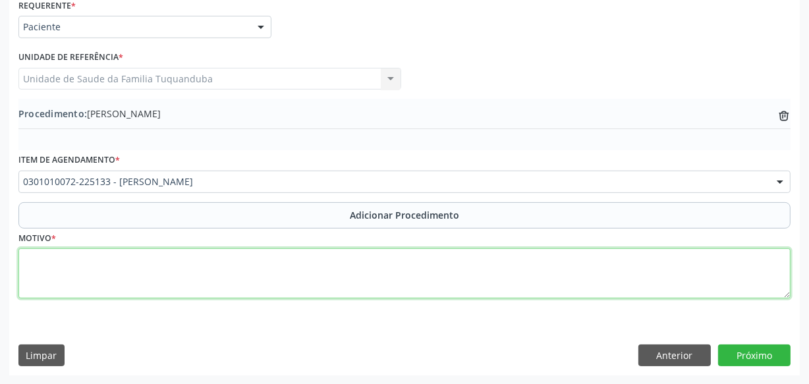
click at [341, 281] on textarea at bounding box center [404, 273] width 772 height 50
click at [330, 286] on textarea at bounding box center [404, 273] width 772 height 50
type textarea "Avaliação Psiquiátrica."
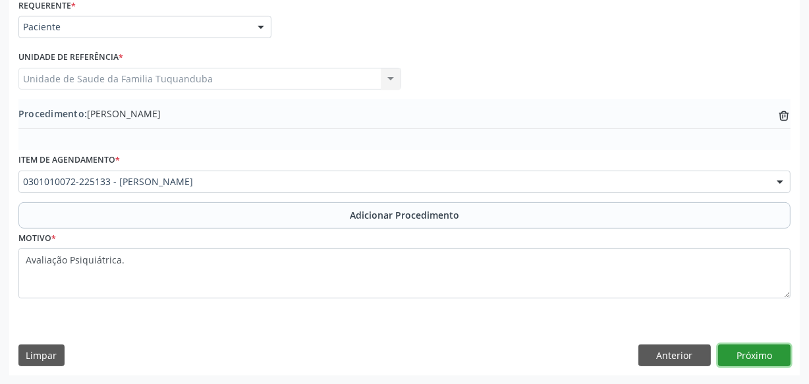
click at [731, 347] on button "Próximo" at bounding box center [754, 356] width 72 height 22
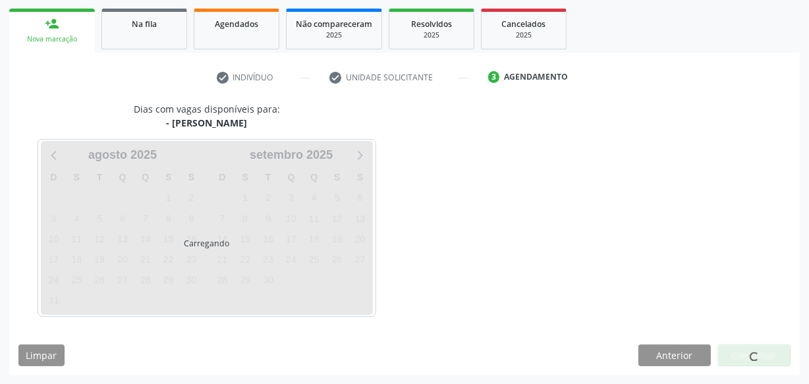
scroll to position [245, 0]
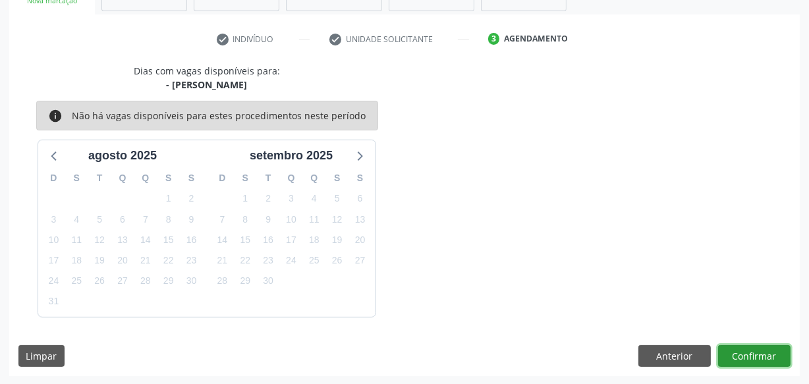
click at [731, 347] on button "Confirmar" at bounding box center [754, 356] width 72 height 22
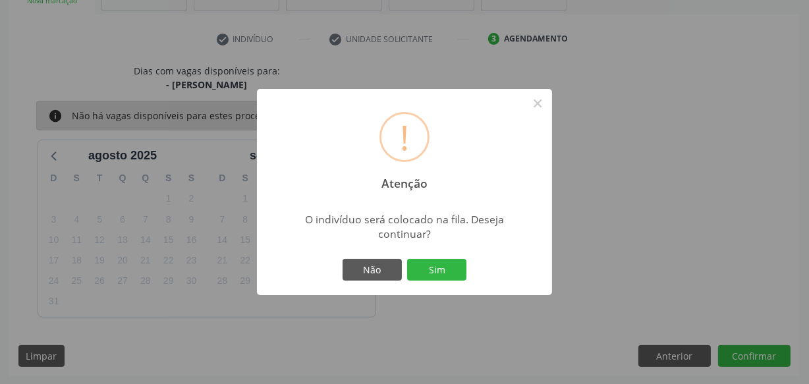
click at [409, 264] on button "Sim" at bounding box center [436, 270] width 59 height 22
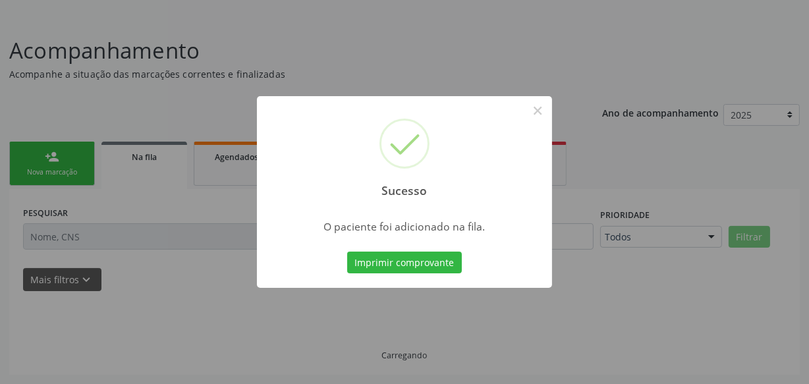
scroll to position [72, 0]
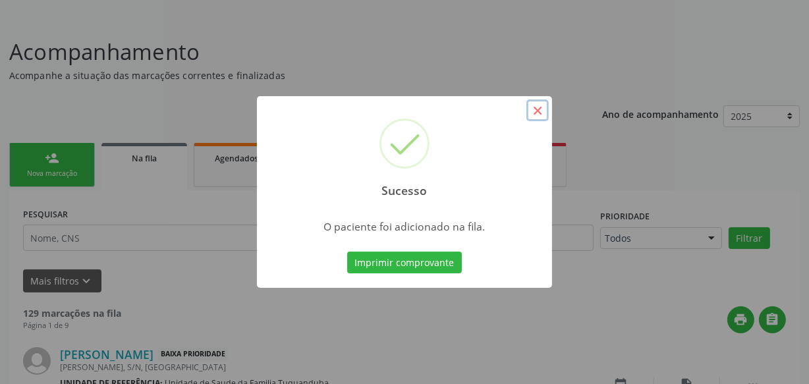
click at [543, 110] on button "×" at bounding box center [537, 110] width 22 height 22
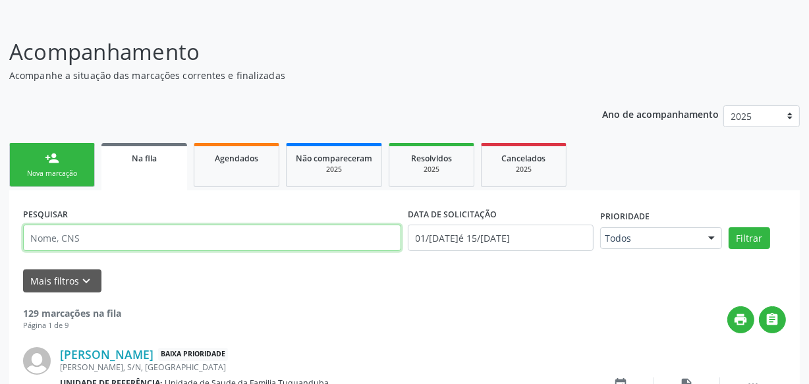
click at [166, 241] on input "text" at bounding box center [212, 238] width 378 height 26
drag, startPoint x: 127, startPoint y: 237, endPoint x: 1, endPoint y: 242, distance: 125.9
type input "704109187084070"
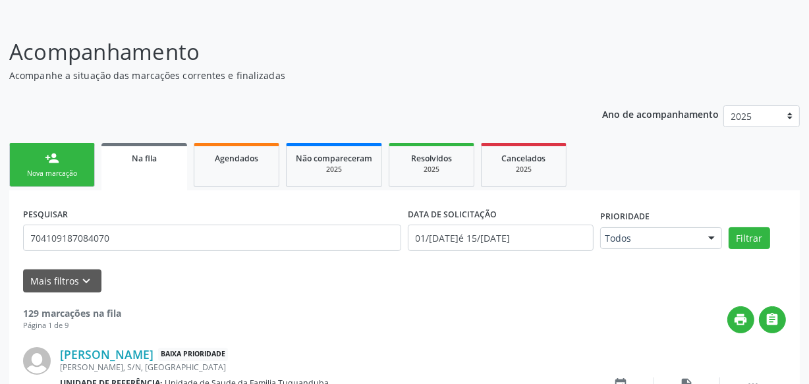
click at [65, 159] on link "person_add Nova marcação" at bounding box center [52, 165] width 86 height 44
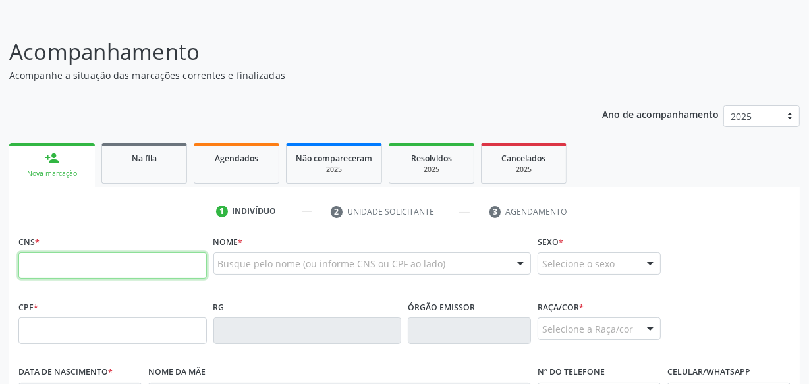
paste input "704 1091 8708 4070"
type input "704 1091 8708 4070"
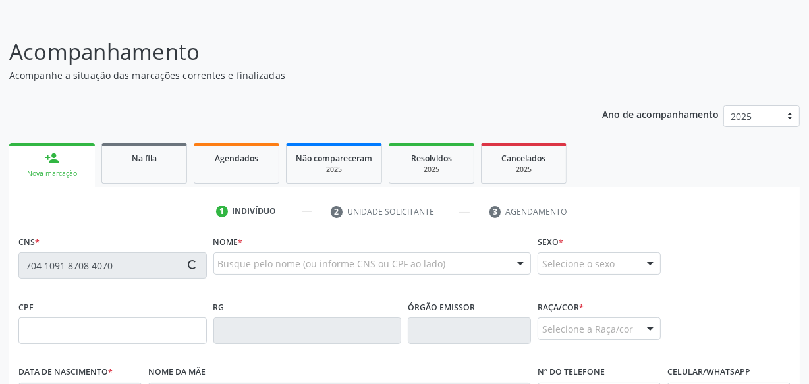
type input "[DATE]"
type input "Benedita [PERSON_NAME]"
type input "[PHONE_NUMBER]"
type input "S/N"
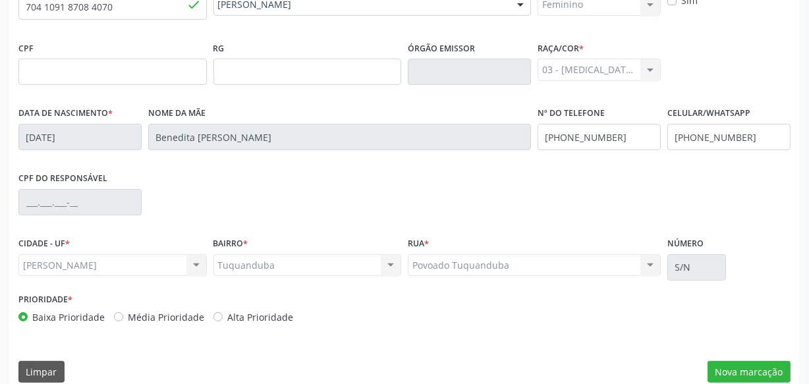
scroll to position [348, 0]
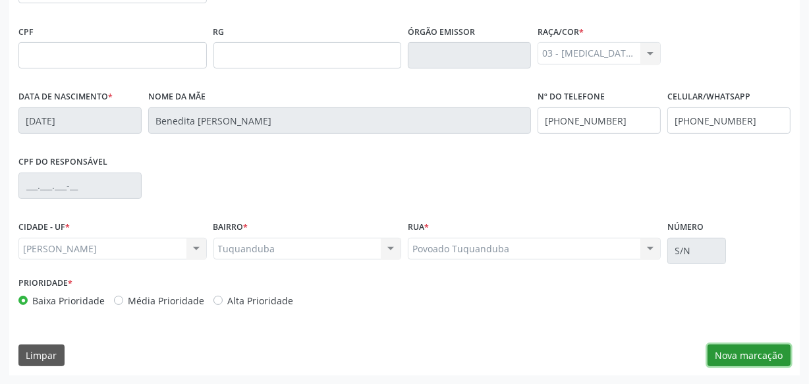
click at [752, 362] on button "Nova marcação" at bounding box center [749, 356] width 83 height 22
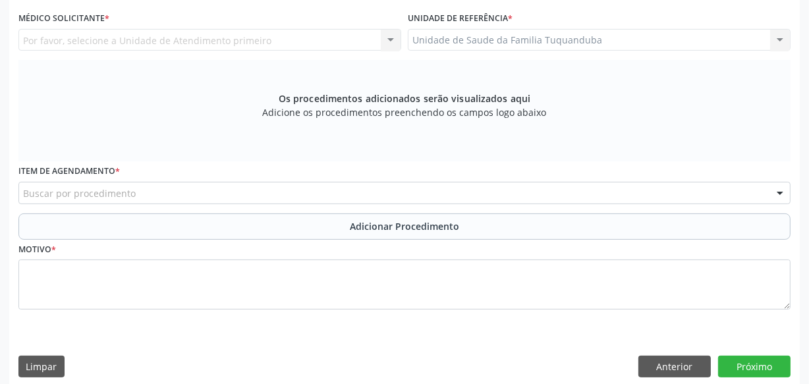
click at [331, 198] on div "Buscar por procedimento" at bounding box center [404, 193] width 772 height 22
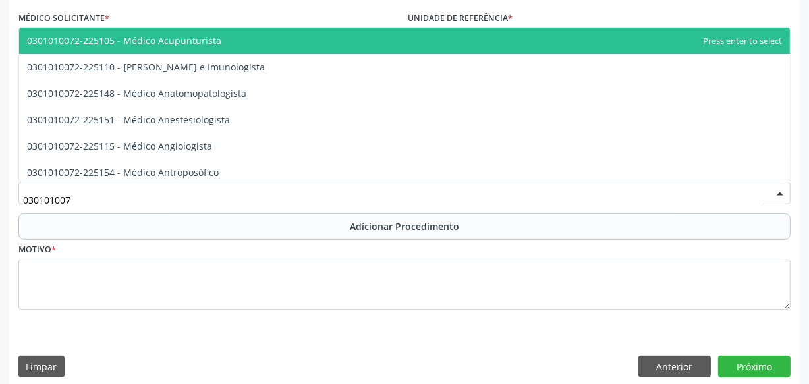
type input "0301010072"
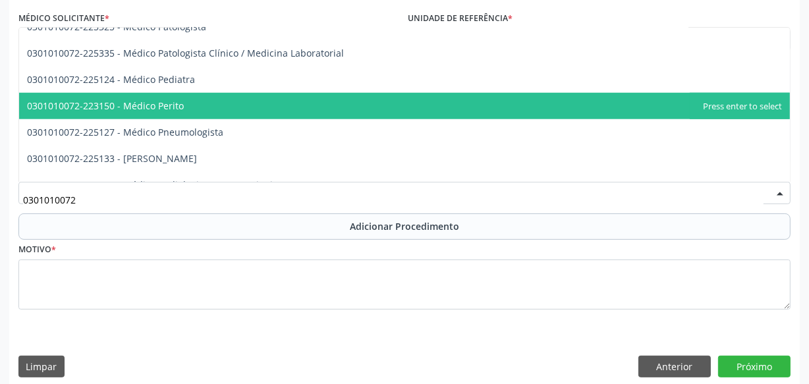
scroll to position [1258, 0]
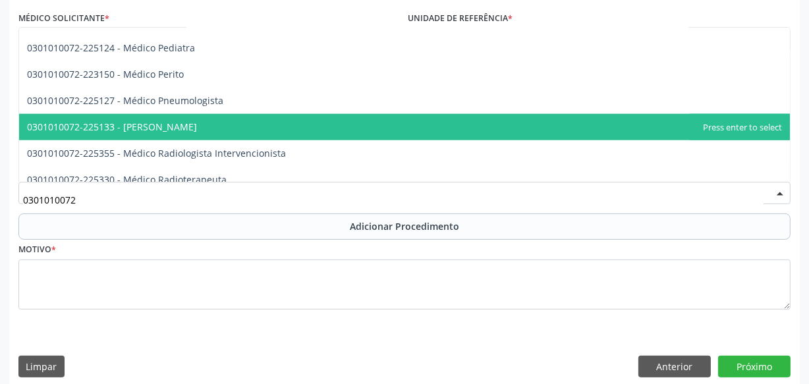
click at [202, 127] on span "0301010072-225133 - [PERSON_NAME]" at bounding box center [404, 127] width 771 height 26
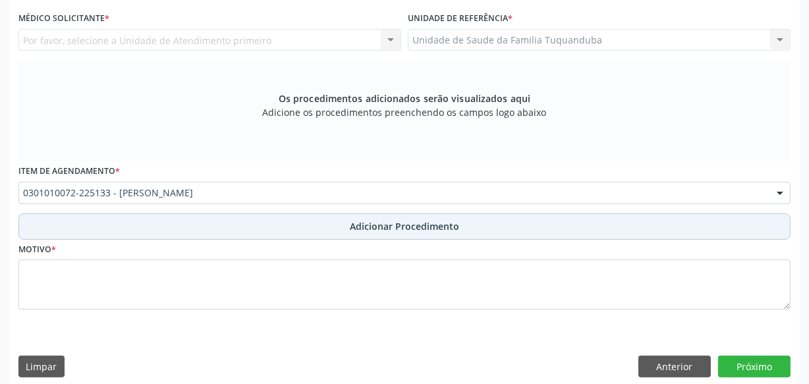
click at [174, 217] on button "Adicionar Procedimento" at bounding box center [404, 226] width 772 height 26
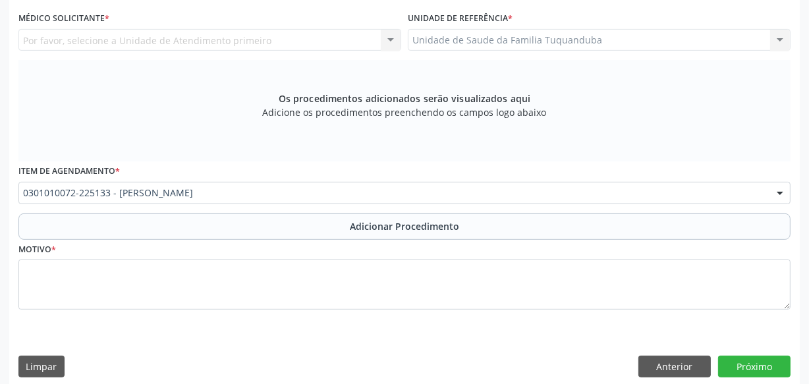
scroll to position [309, 0]
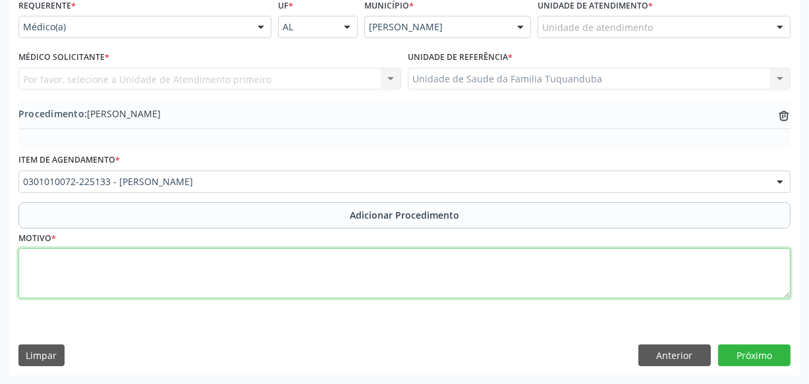
click at [204, 264] on textarea at bounding box center [404, 273] width 772 height 50
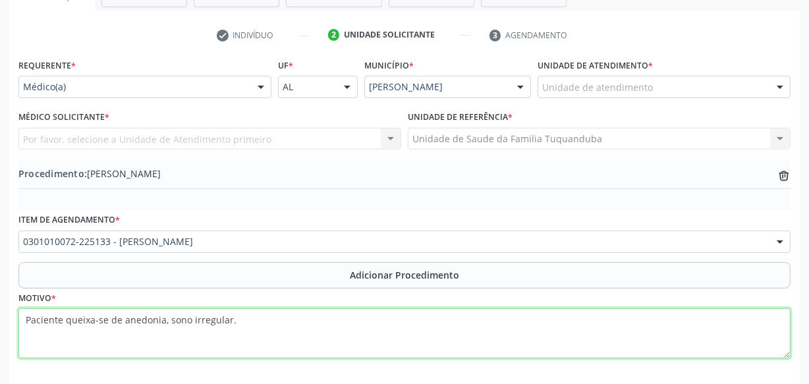
type textarea "Paciente queixa-se de anedonia, sono irregular."
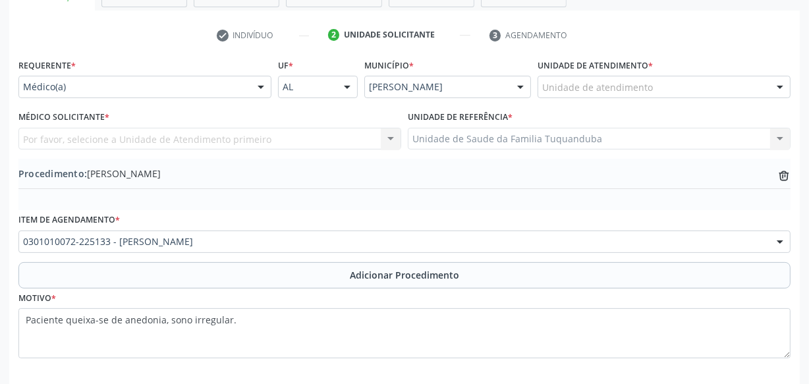
click at [208, 101] on div "Requerente * Médico(a) Médico(a) Enfermeiro(a) Paciente Nenhum resultado encont…" at bounding box center [145, 80] width 260 height 51
click at [188, 94] on div "Médico(a)" at bounding box center [144, 87] width 253 height 22
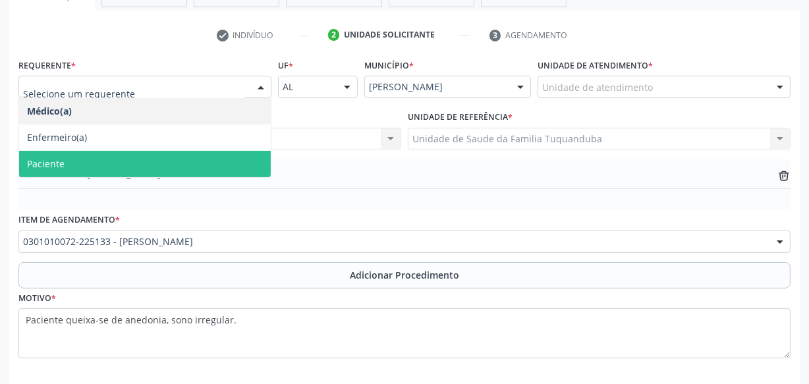
click at [123, 161] on span "Paciente" at bounding box center [145, 164] width 252 height 26
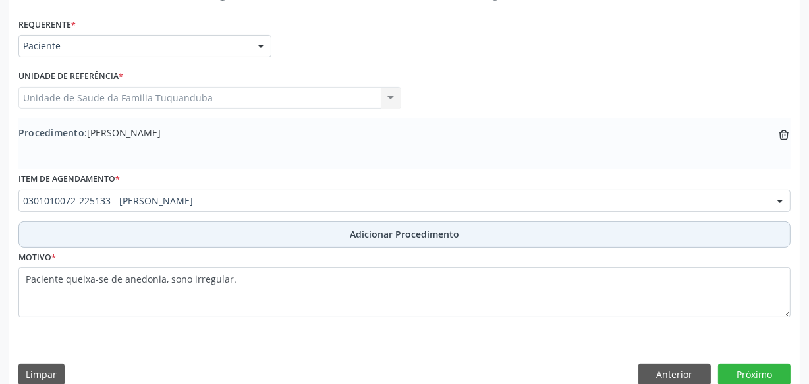
scroll to position [309, 0]
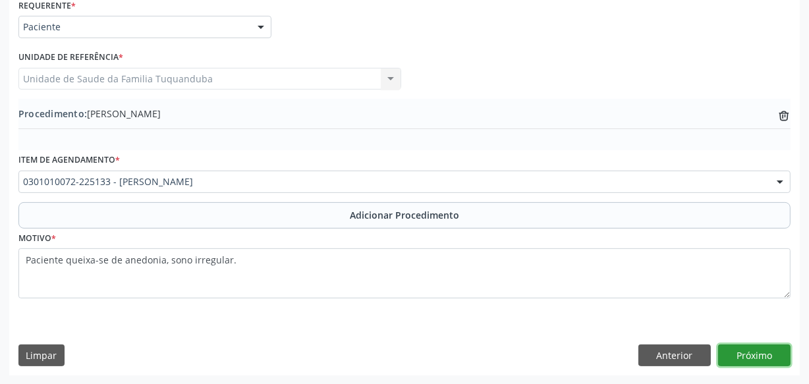
click at [764, 347] on button "Próximo" at bounding box center [754, 356] width 72 height 22
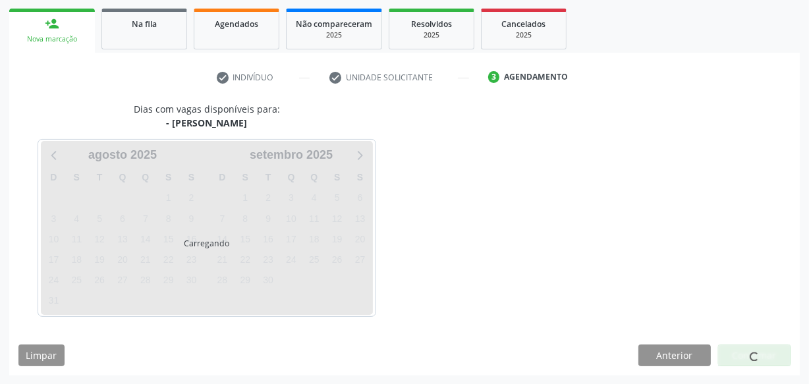
scroll to position [245, 0]
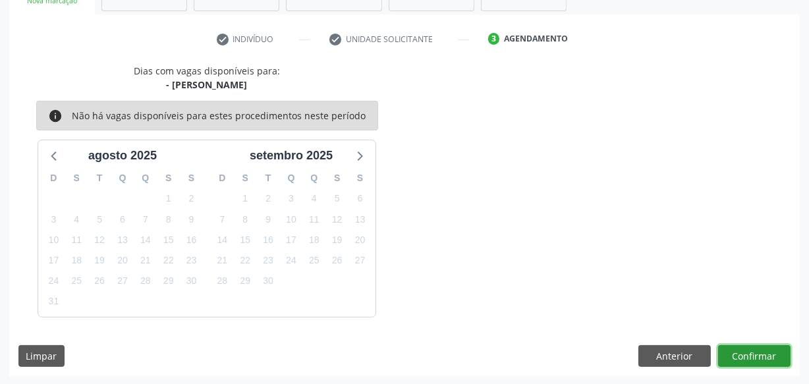
click at [764, 348] on button "Confirmar" at bounding box center [754, 356] width 72 height 22
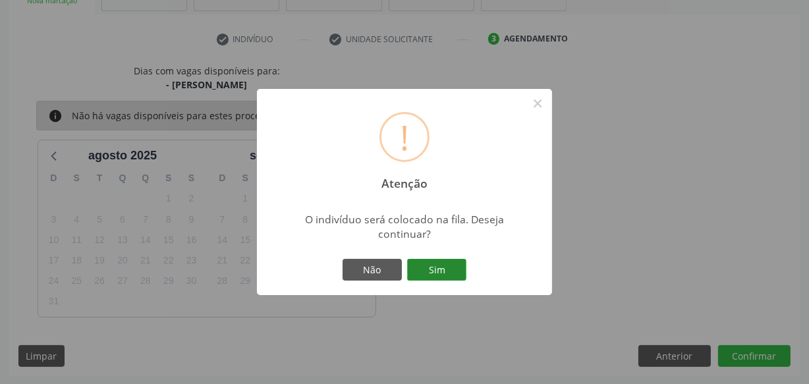
click at [461, 268] on button "Sim" at bounding box center [436, 270] width 59 height 22
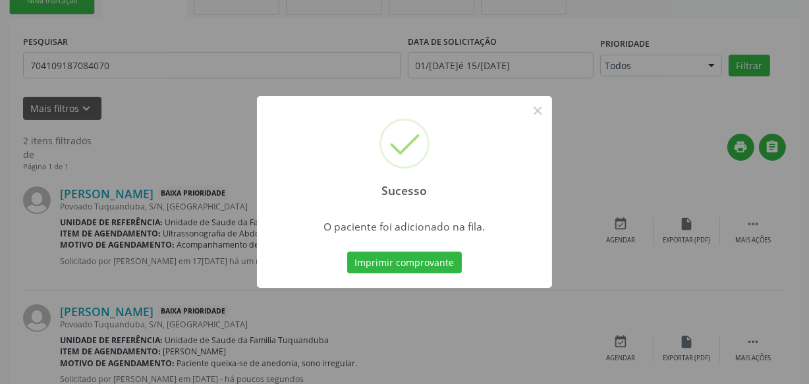
scroll to position [72, 0]
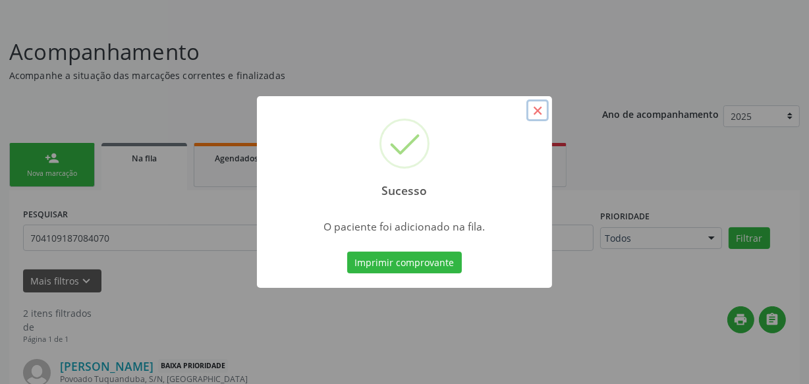
click at [542, 115] on button "×" at bounding box center [537, 110] width 22 height 22
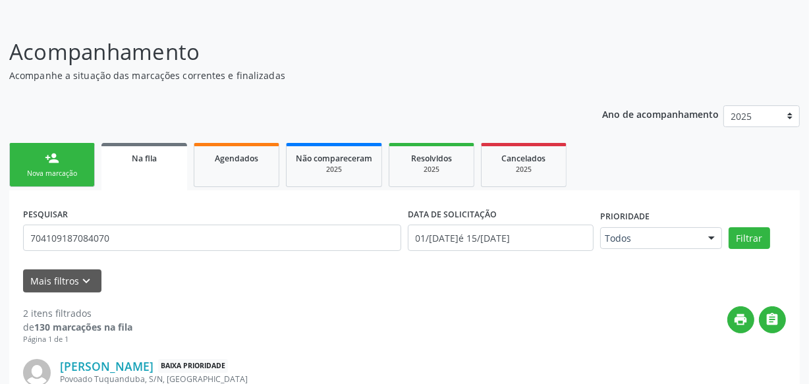
click at [47, 171] on div "Nova marcação" at bounding box center [52, 174] width 66 height 10
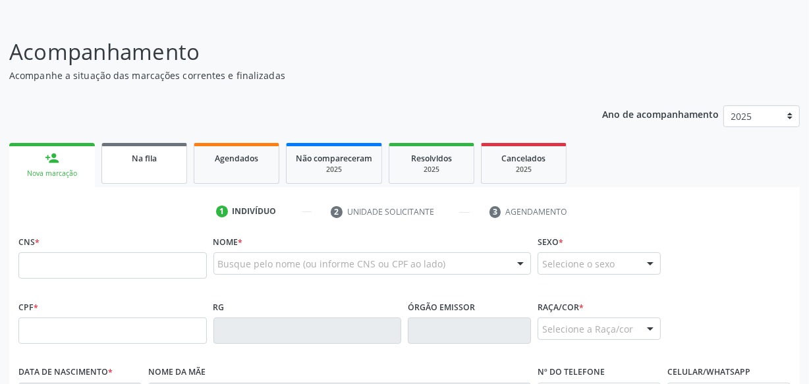
click at [103, 175] on link "Na fila" at bounding box center [144, 163] width 86 height 41
click at [119, 175] on link "Na fila" at bounding box center [144, 163] width 86 height 41
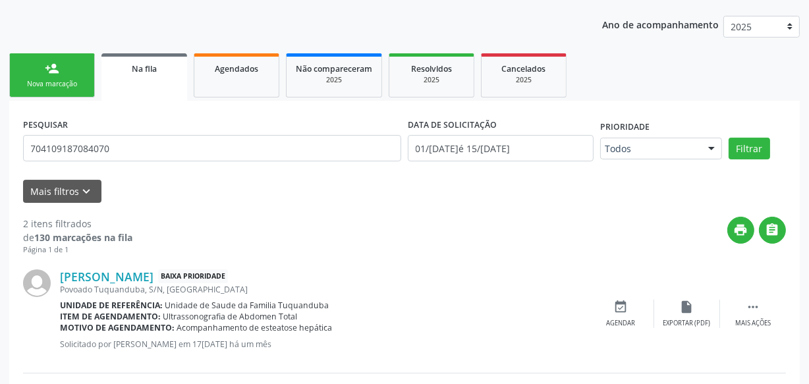
scroll to position [291, 0]
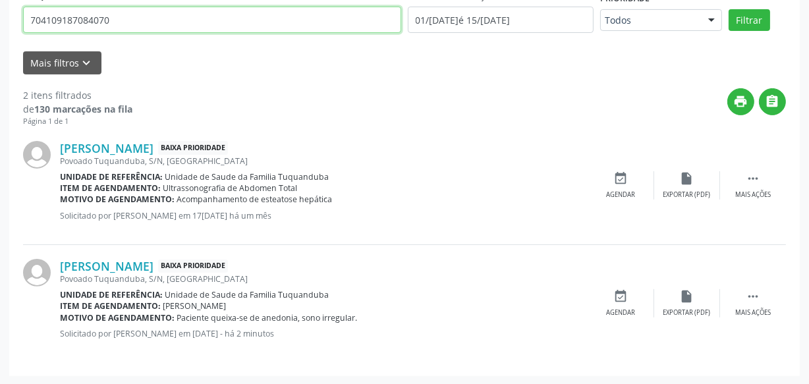
drag, startPoint x: 118, startPoint y: 19, endPoint x: 0, endPoint y: 31, distance: 118.5
click at [0, 28] on div "Acompanhamento Acompanhe a situação das marcações correntes e finalizadas Relat…" at bounding box center [404, 92] width 809 height 585
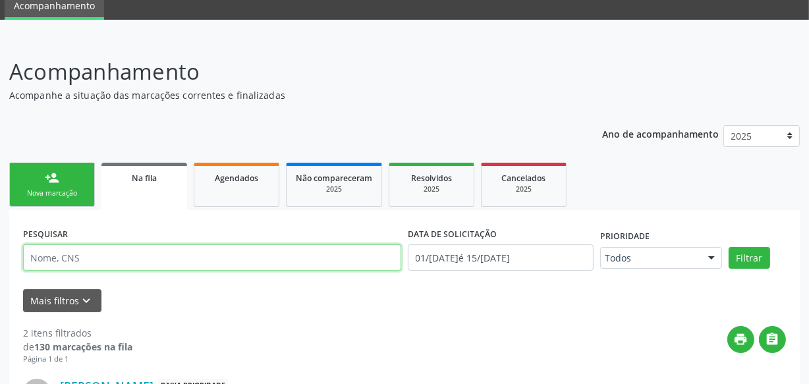
scroll to position [51, 0]
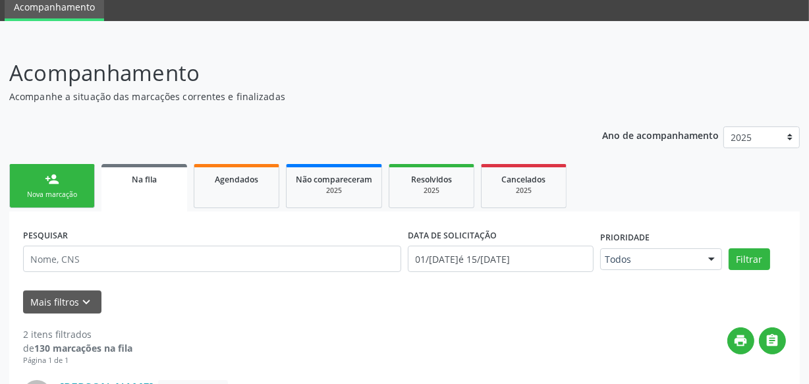
click at [49, 190] on div "Nova marcação" at bounding box center [52, 195] width 66 height 10
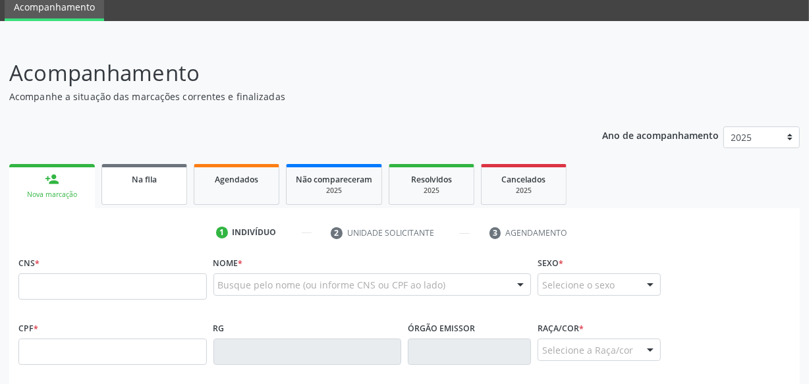
click at [153, 189] on link "Na fila" at bounding box center [144, 184] width 86 height 41
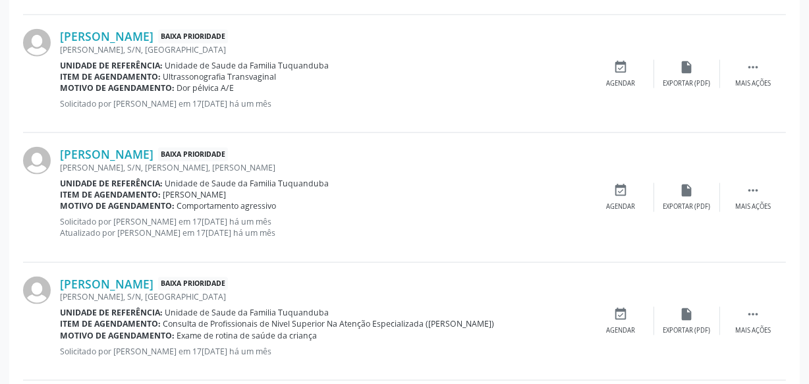
scroll to position [1907, 0]
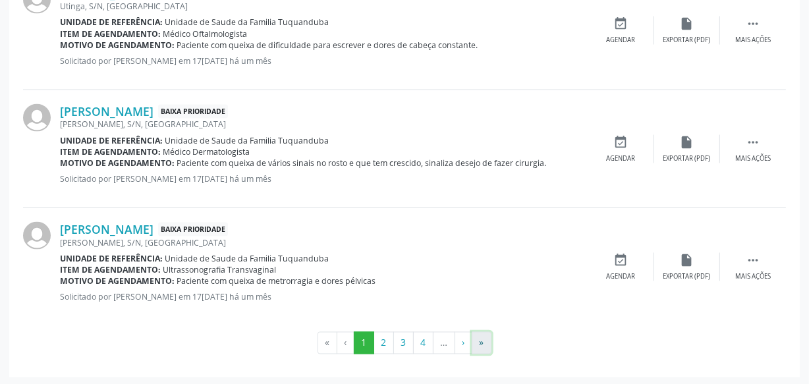
click at [486, 343] on button "»" at bounding box center [482, 343] width 20 height 22
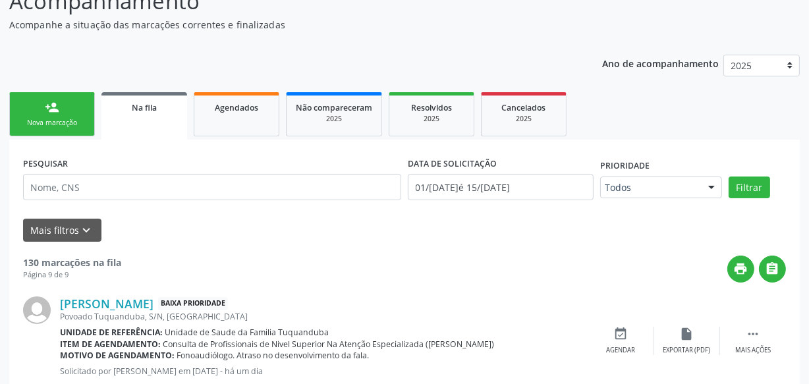
scroll to position [63, 0]
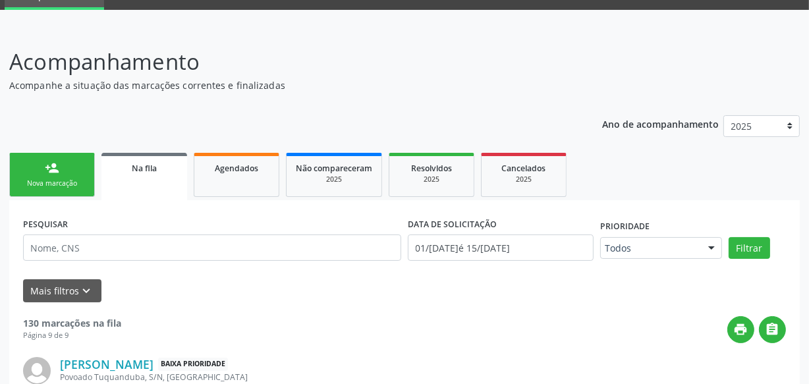
click at [57, 177] on link "person_add Nova marcação" at bounding box center [52, 175] width 86 height 44
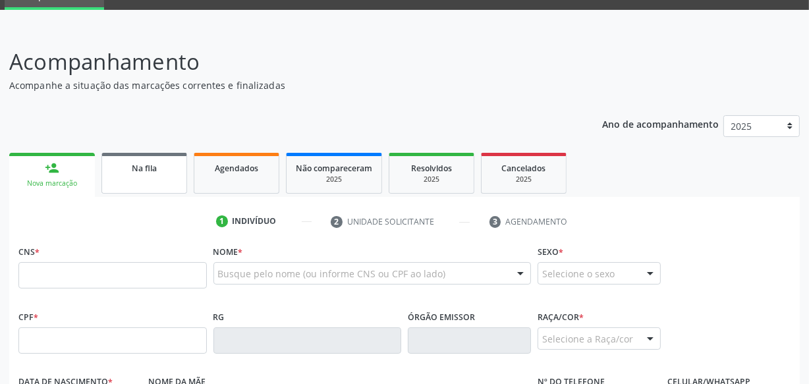
click at [163, 167] on div "Na fila" at bounding box center [144, 168] width 66 height 14
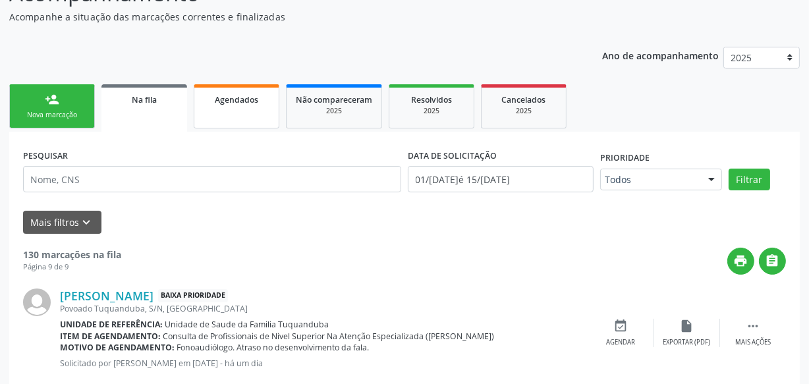
scroll to position [123, 0]
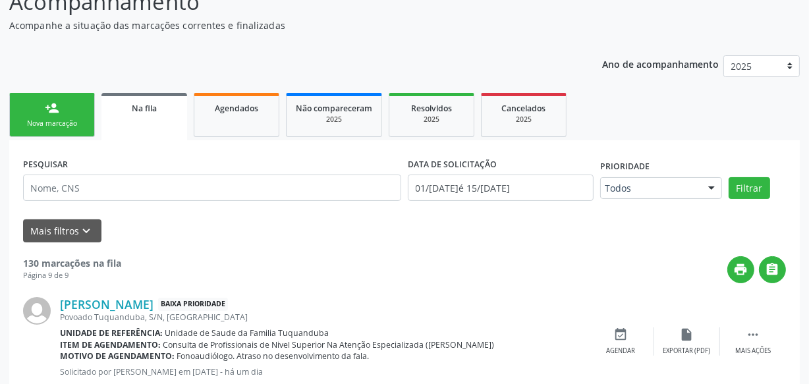
click at [217, 112] on div "Agendados" at bounding box center [237, 108] width 66 height 14
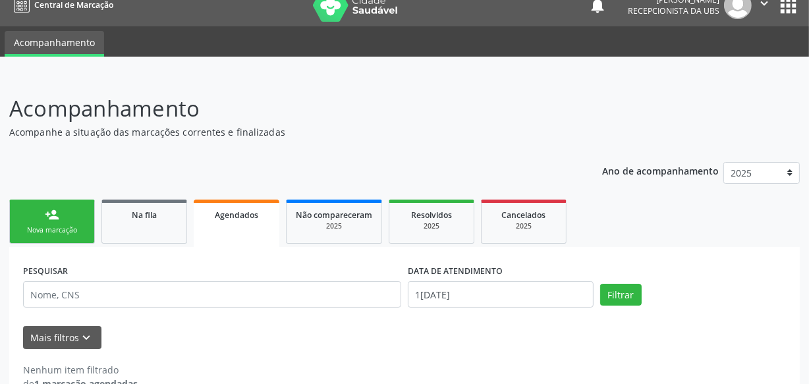
scroll to position [0, 0]
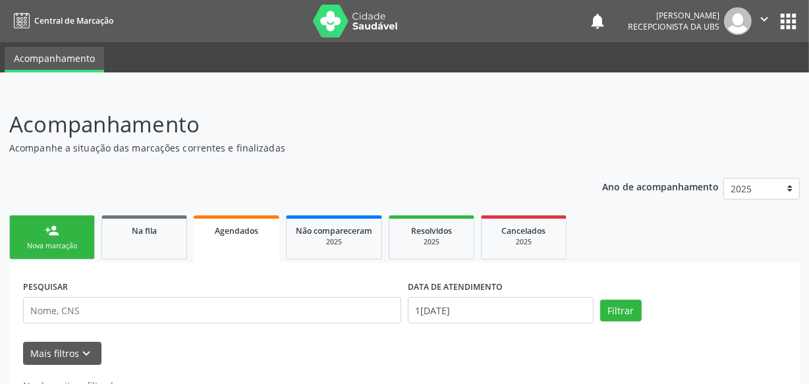
click at [57, 231] on div "person_add" at bounding box center [52, 230] width 14 height 14
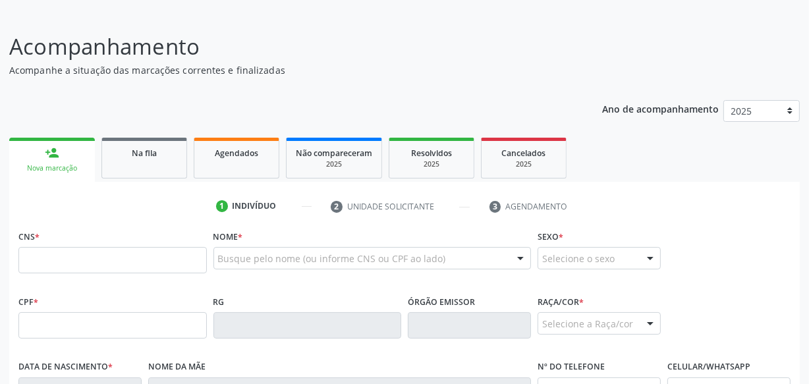
scroll to position [239, 0]
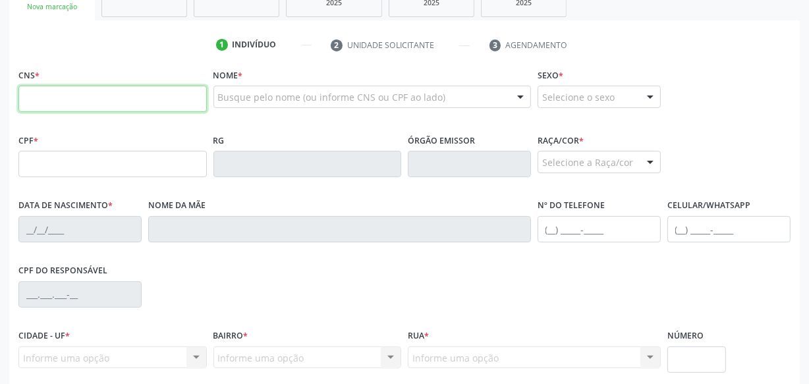
paste input "702 4090 4006 0522"
type input "702 4090 4006 0522"
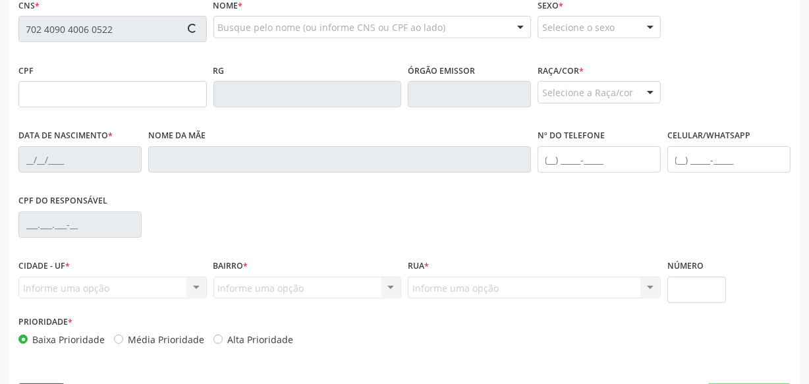
scroll to position [228, 0]
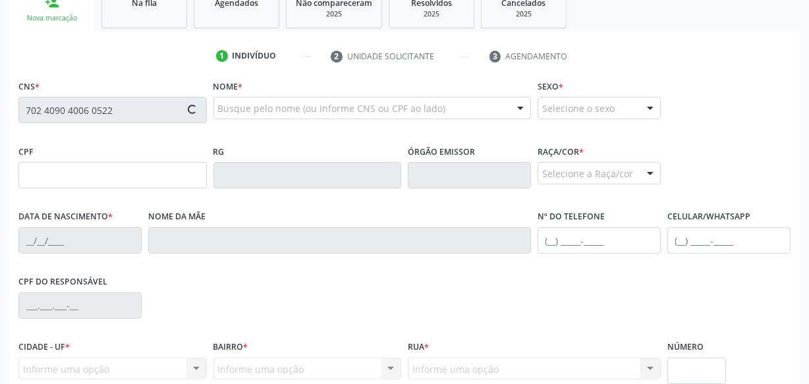
type input "185.291.104-20"
type input "[DATE]"
type input "[PERSON_NAME][GEOGRAPHIC_DATA]"
type input "[PHONE_NUMBER]"
type input "S/N"
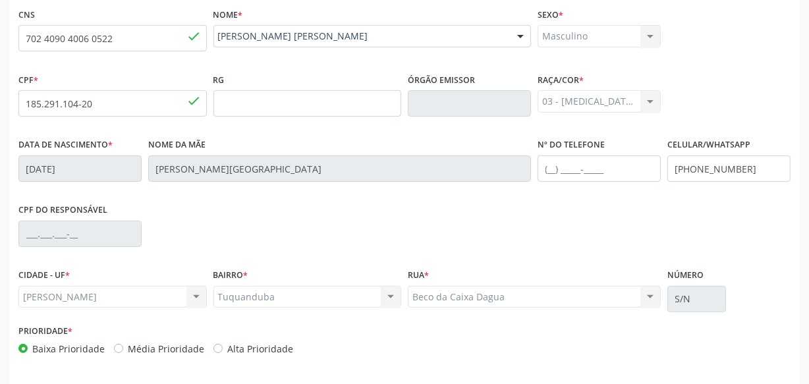
scroll to position [348, 0]
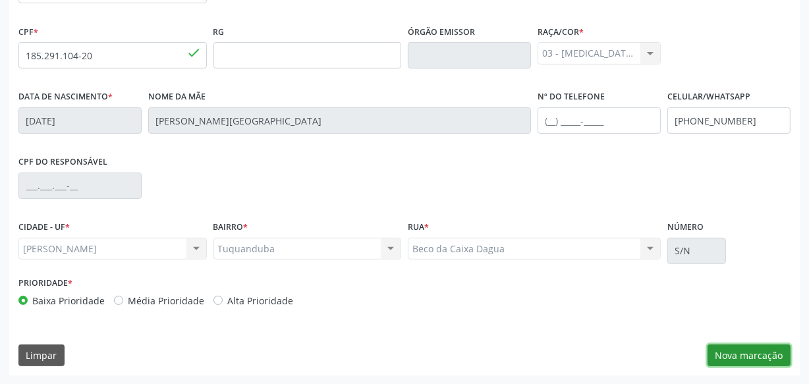
click at [770, 348] on button "Nova marcação" at bounding box center [749, 356] width 83 height 22
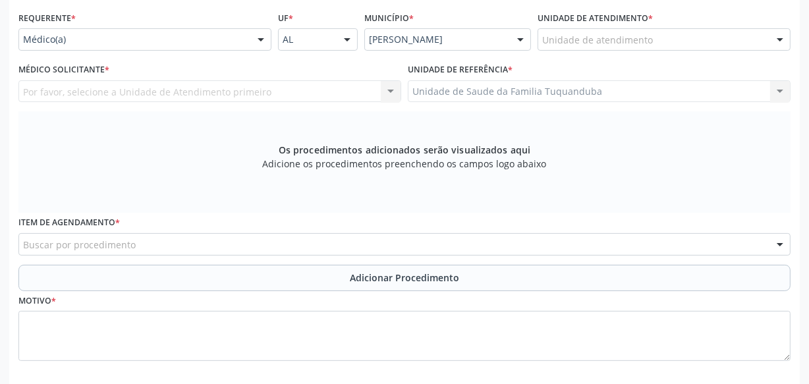
scroll to position [228, 0]
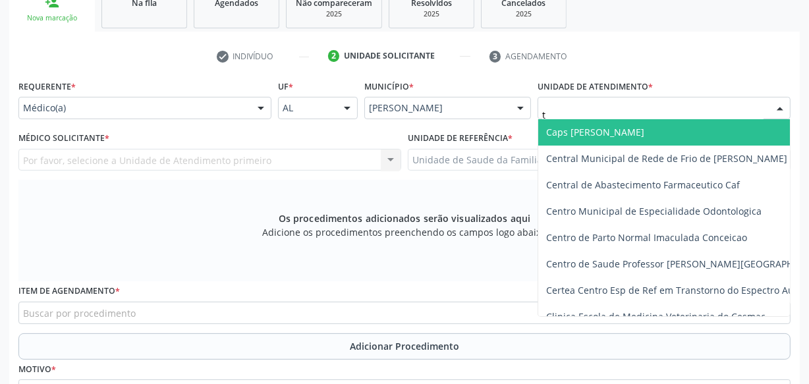
type input "tu"
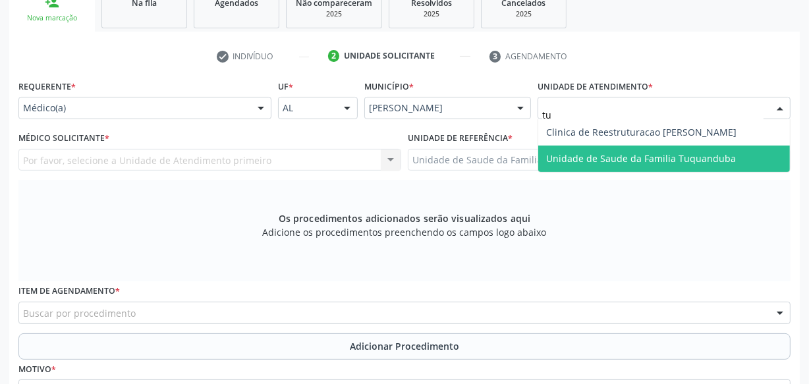
click at [566, 156] on span "Unidade de Saude da Familia Tuquanduba" at bounding box center [641, 158] width 190 height 13
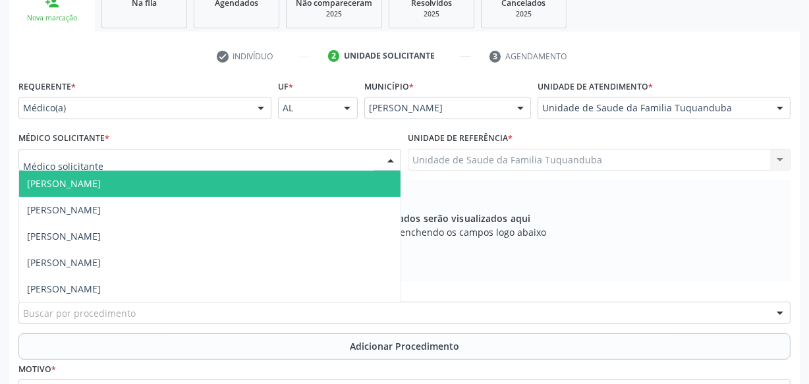
click at [275, 156] on div at bounding box center [209, 160] width 383 height 22
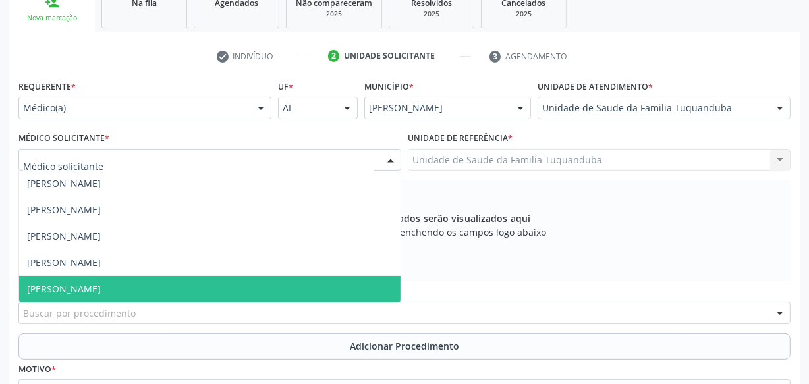
click at [113, 295] on span "[PERSON_NAME]" at bounding box center [210, 289] width 382 height 26
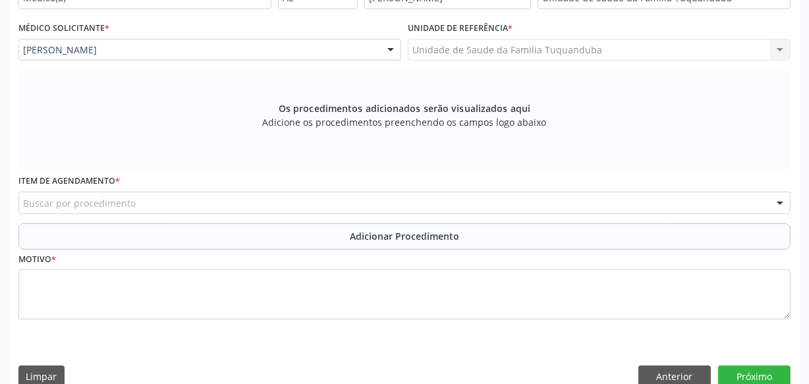
scroll to position [348, 0]
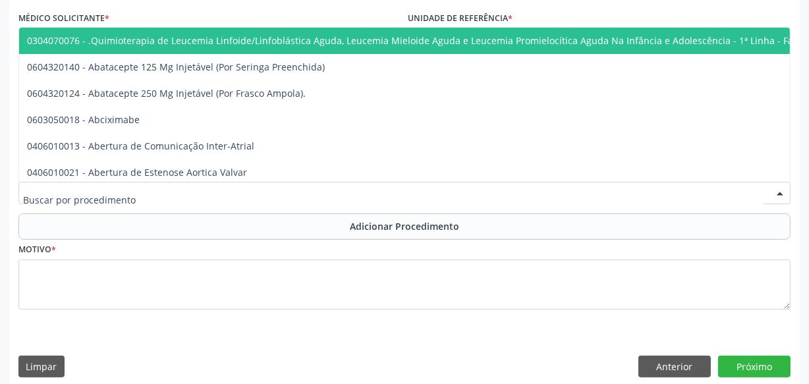
click at [300, 194] on div at bounding box center [404, 193] width 772 height 22
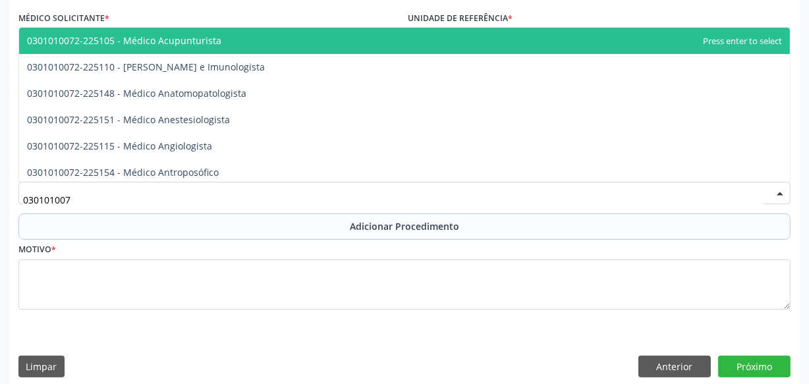
type input "0301010072"
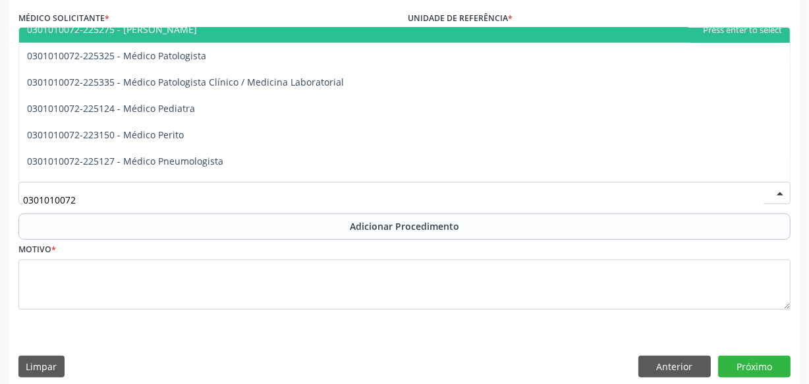
scroll to position [1198, 0]
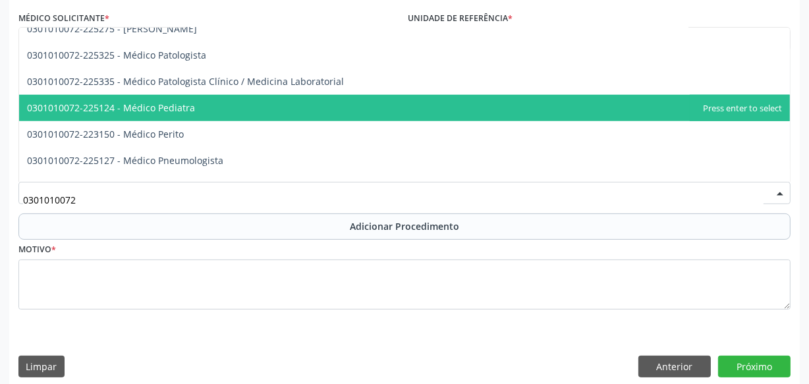
click at [217, 104] on span "0301010072-225124 - Médico Pediatra" at bounding box center [404, 108] width 771 height 26
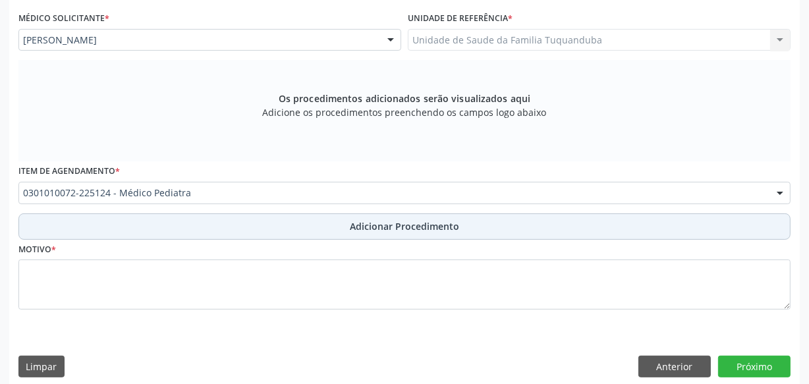
click at [291, 214] on button "Adicionar Procedimento" at bounding box center [404, 226] width 772 height 26
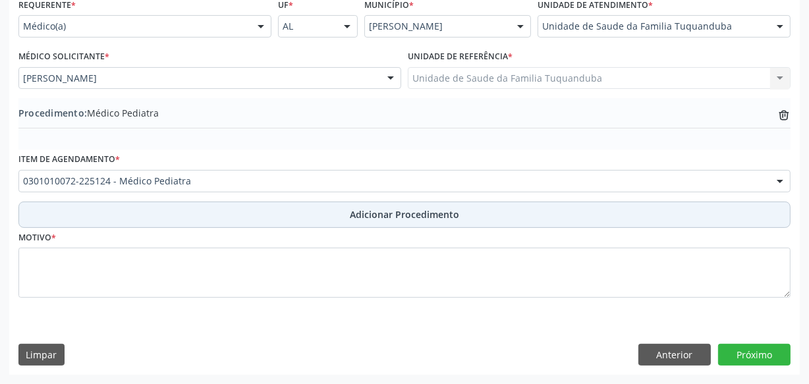
scroll to position [309, 0]
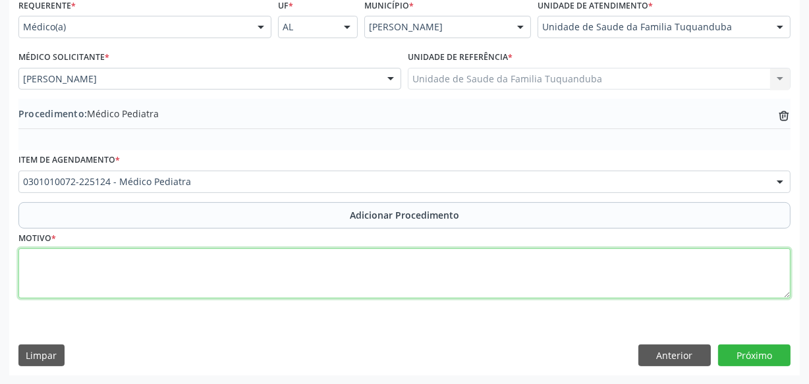
click at [318, 261] on textarea at bounding box center [404, 273] width 772 height 50
type textarea "M"
click at [318, 261] on textarea "Defeito não especificado" at bounding box center [404, 273] width 772 height 50
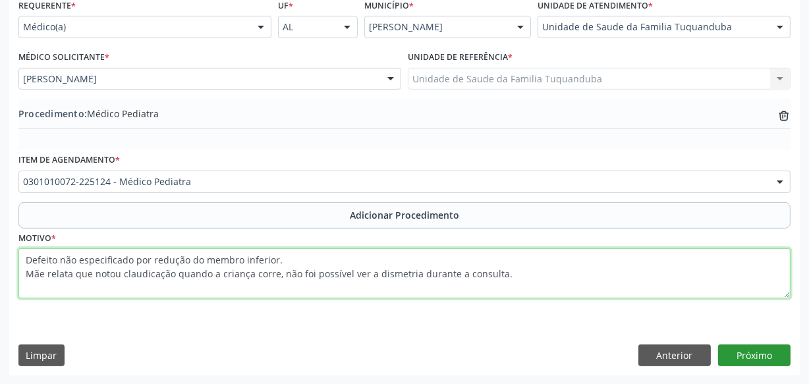
type textarea "Defeito não especificado por redução do membro inferior. Mãe relata que notou c…"
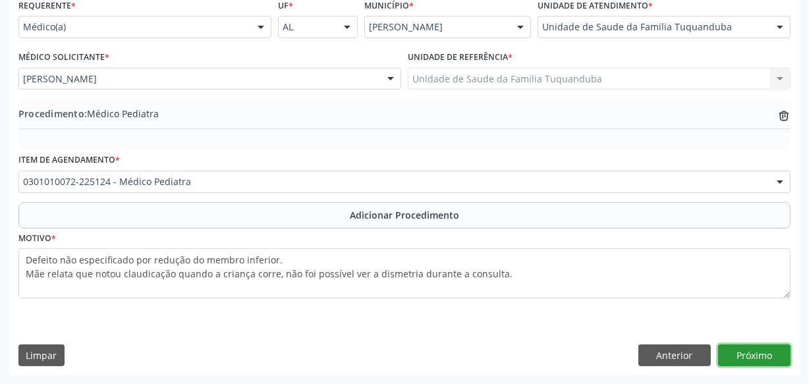
click at [735, 353] on button "Próximo" at bounding box center [754, 356] width 72 height 22
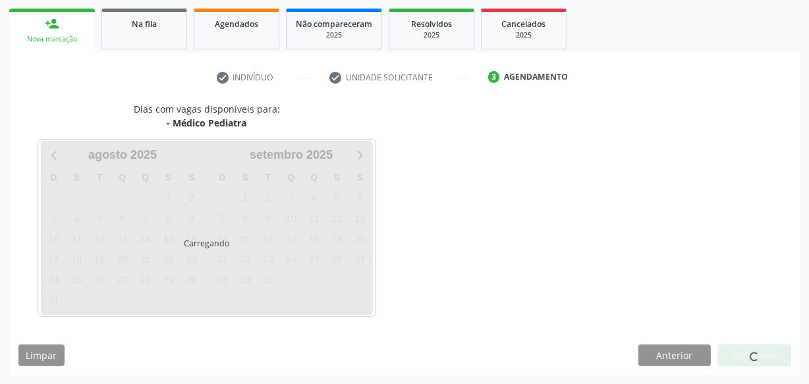
scroll to position [245, 0]
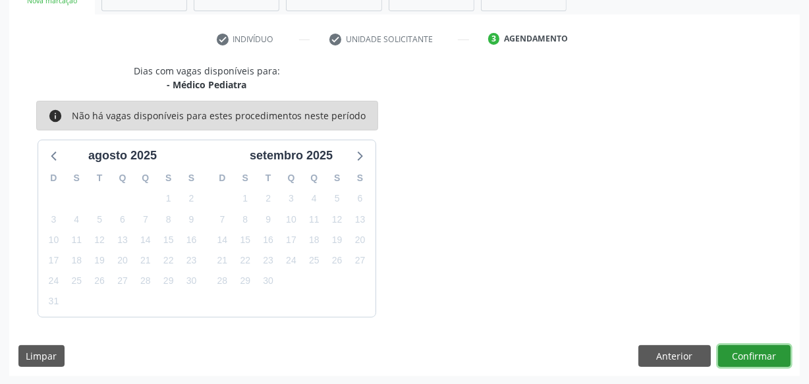
click at [734, 353] on button "Confirmar" at bounding box center [754, 356] width 72 height 22
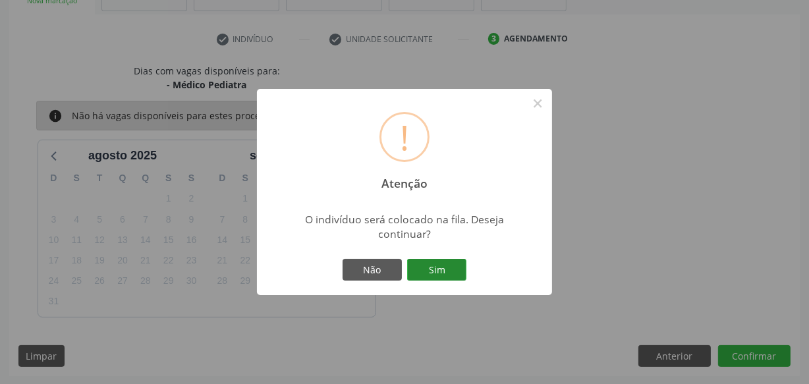
click at [446, 268] on button "Sim" at bounding box center [436, 270] width 59 height 22
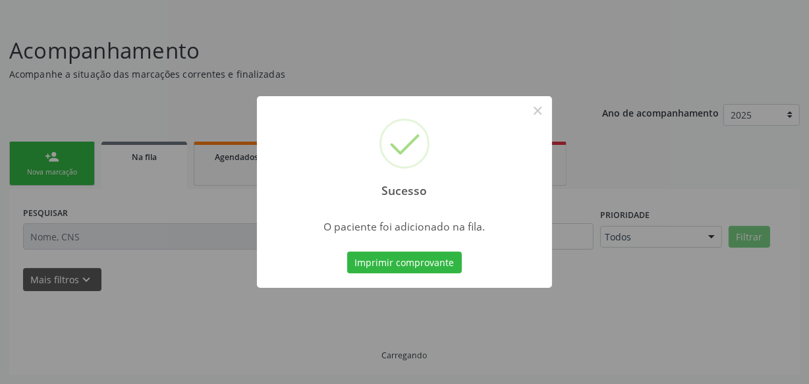
scroll to position [72, 0]
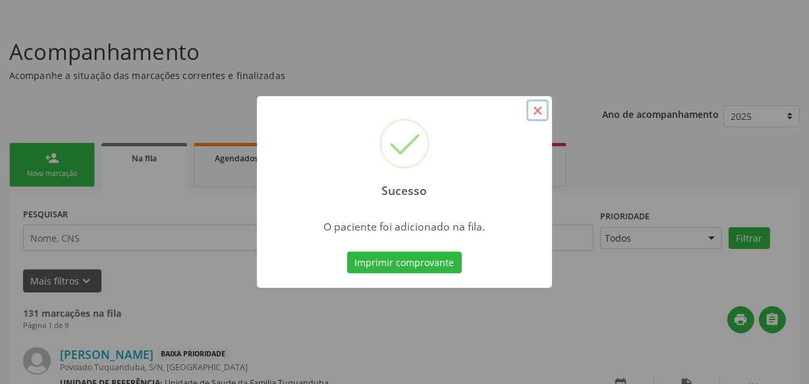
click at [540, 112] on button "×" at bounding box center [537, 110] width 22 height 22
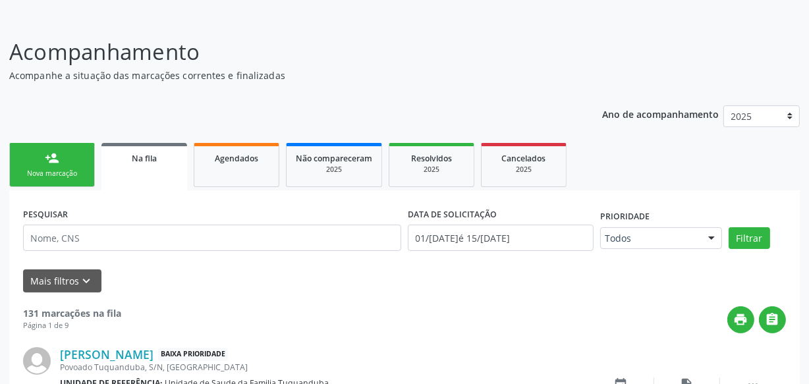
click at [64, 169] on div "Nova marcação" at bounding box center [52, 174] width 66 height 10
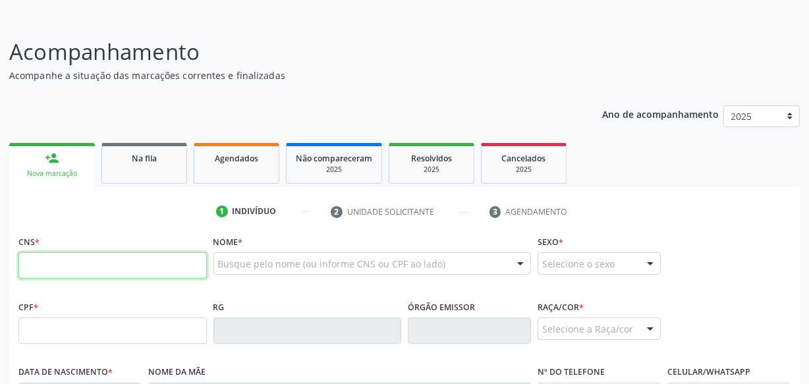
click at [150, 268] on input "text" at bounding box center [112, 265] width 188 height 26
type input "701 8052 1892 5573"
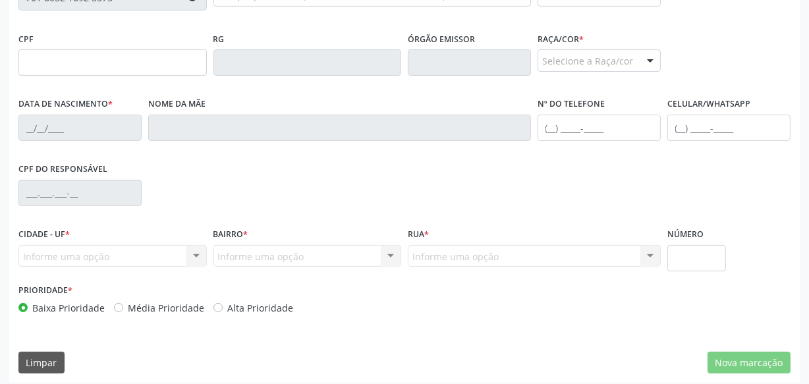
scroll to position [348, 0]
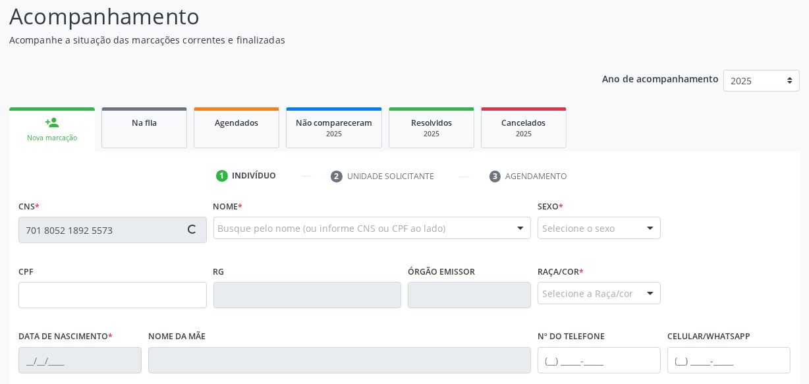
type input "142.902.154-32"
type input "2[DATE]"
type input "[PERSON_NAME]"
type input "[PHONE_NUMBER]"
type input "S/N"
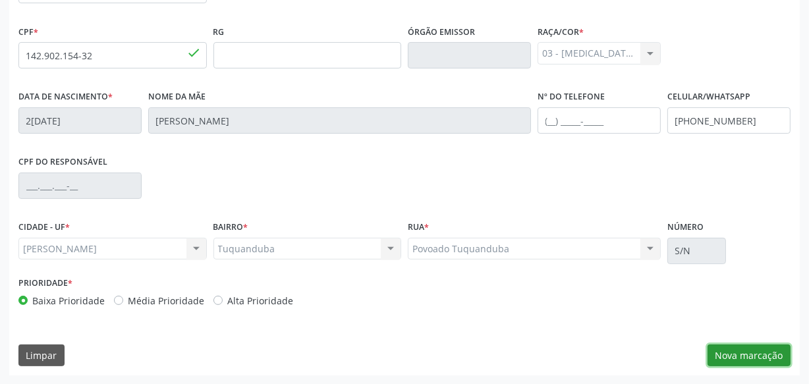
click at [744, 347] on button "Nova marcação" at bounding box center [749, 356] width 83 height 22
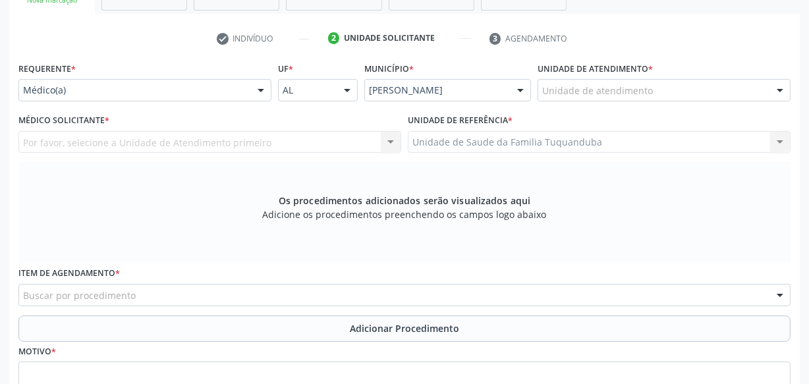
scroll to position [228, 0]
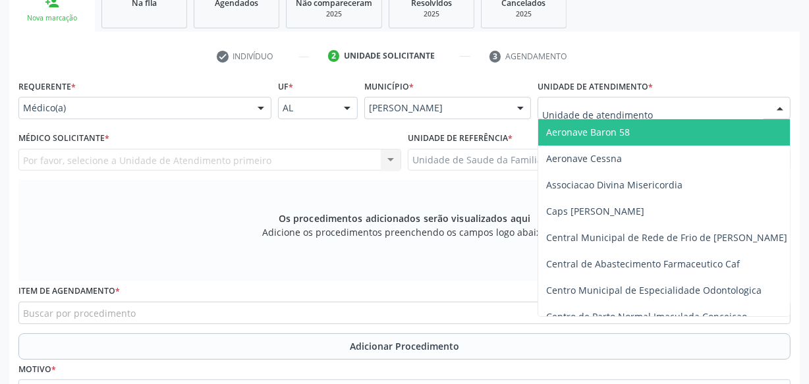
click at [123, 80] on div "Requerente * Médico(a) Médico(a) Enfermeiro(a) Paciente Nenhum resultado encont…" at bounding box center [144, 97] width 253 height 42
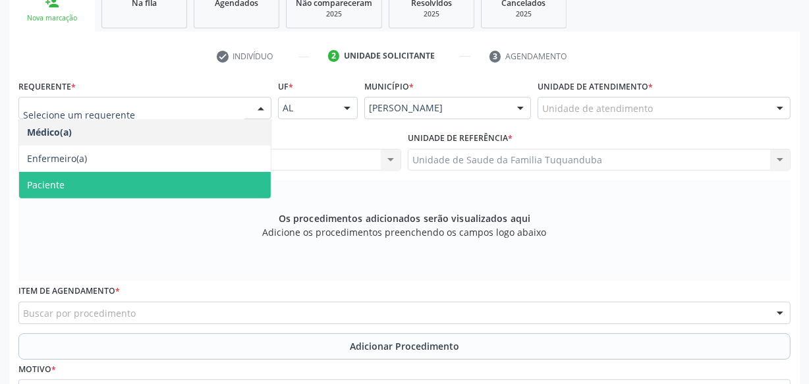
click at [108, 180] on span "Paciente" at bounding box center [145, 185] width 252 height 26
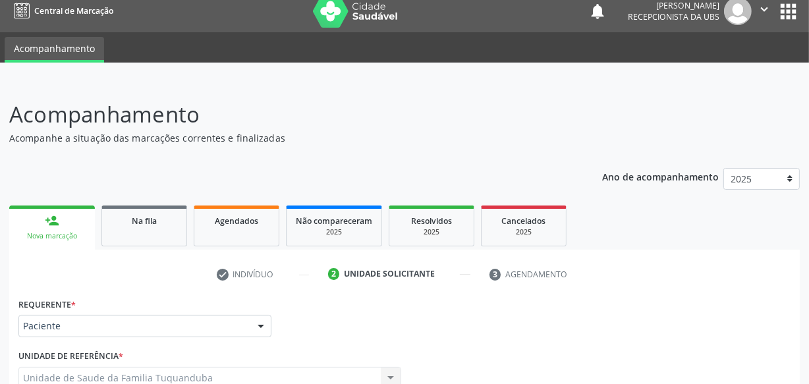
scroll to position [0, 0]
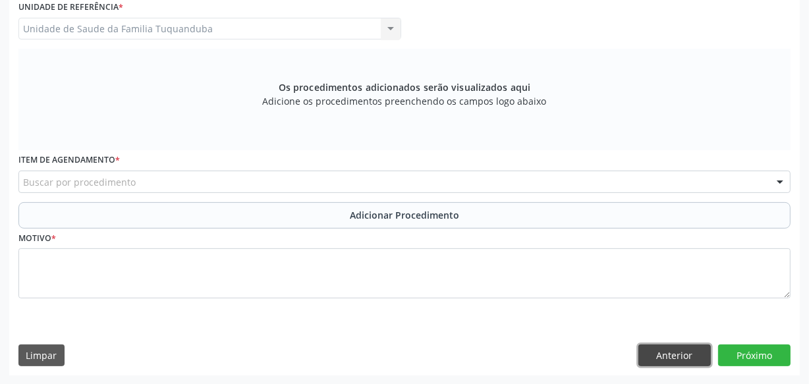
click at [683, 353] on button "Anterior" at bounding box center [675, 356] width 72 height 22
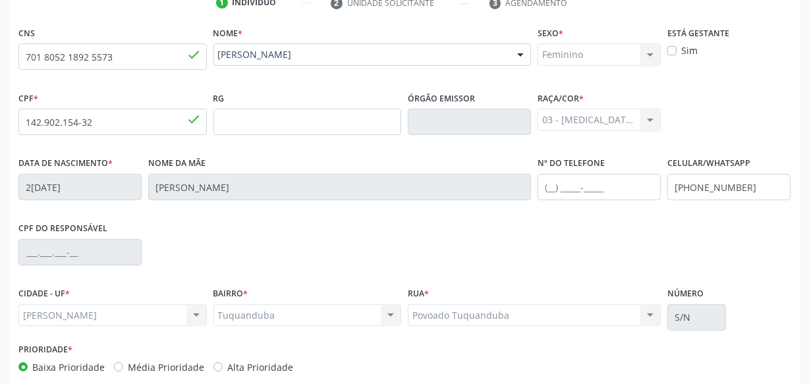
scroll to position [348, 0]
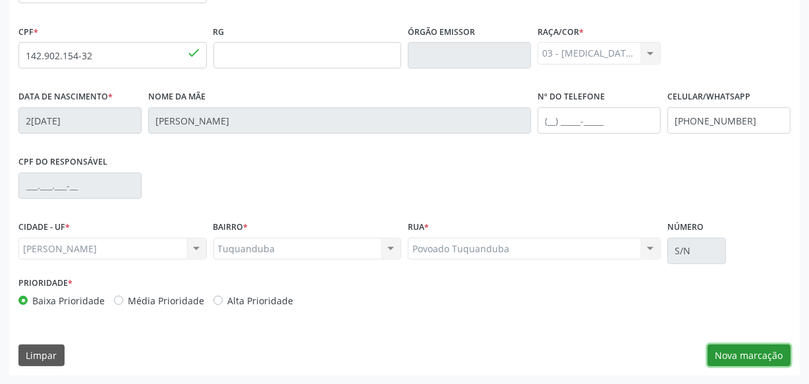
click at [758, 356] on button "Nova marcação" at bounding box center [749, 356] width 83 height 22
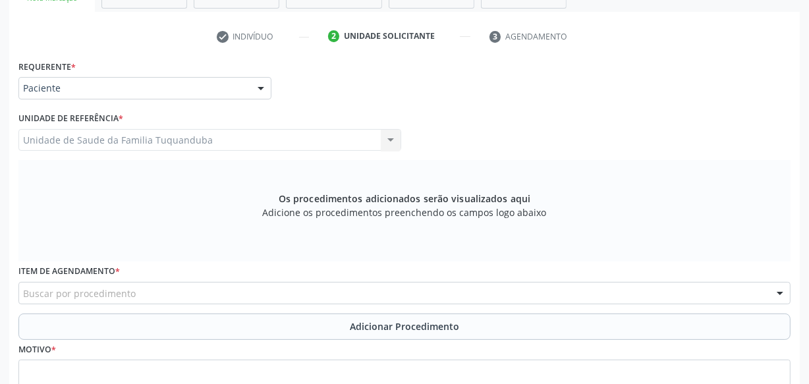
scroll to position [359, 0]
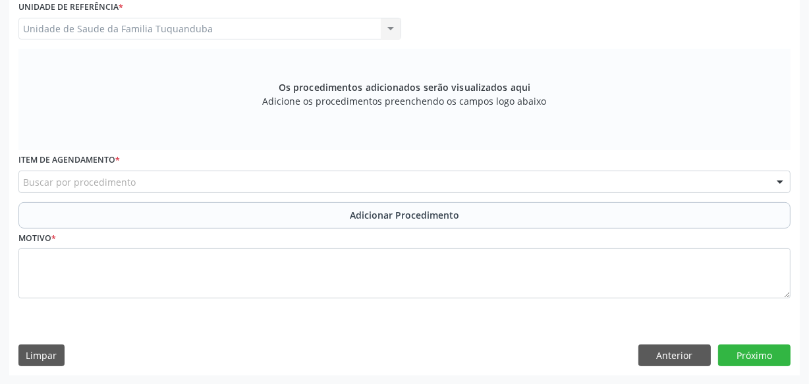
click at [310, 185] on div "Buscar por procedimento" at bounding box center [404, 182] width 772 height 22
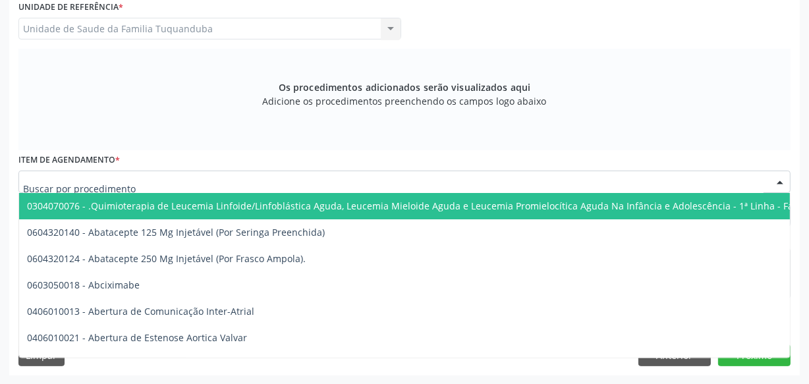
type input "o"
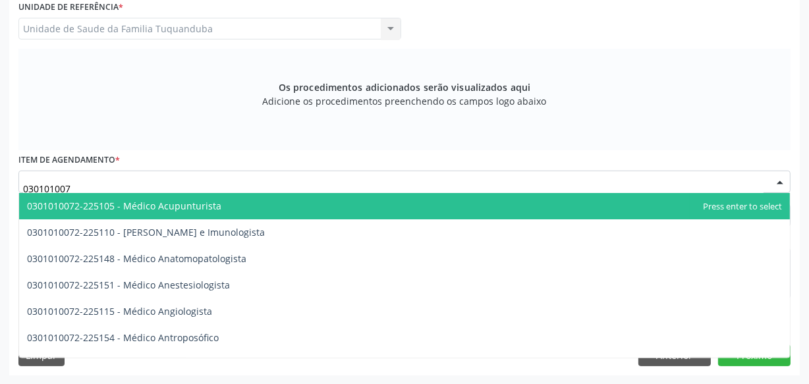
type input "0301010072"
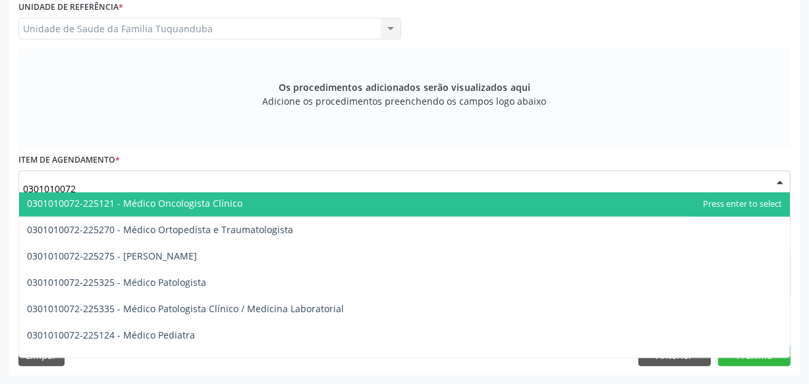
scroll to position [1138, 0]
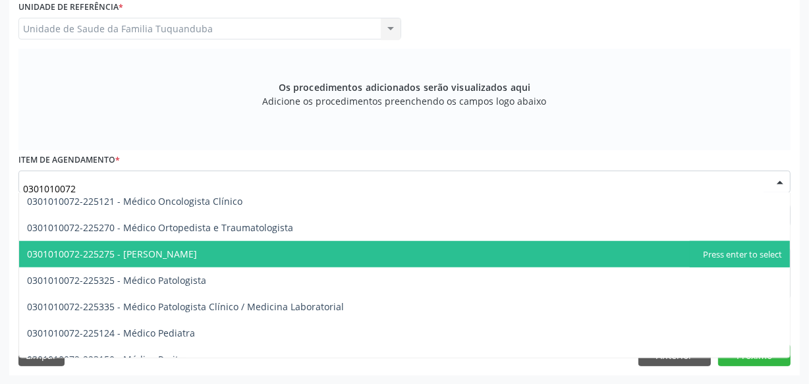
click at [197, 258] on span "0301010072-225275 - [PERSON_NAME]" at bounding box center [112, 254] width 170 height 13
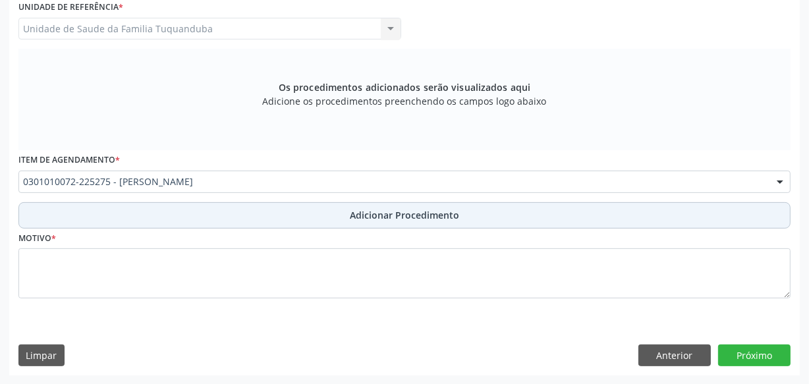
click at [310, 200] on div "Requerente * Paciente Médico(a) Enfermeiro(a) Paciente Nenhum resultado encontr…" at bounding box center [404, 131] width 772 height 372
click at [377, 217] on span "Adicionar Procedimento" at bounding box center [404, 215] width 109 height 14
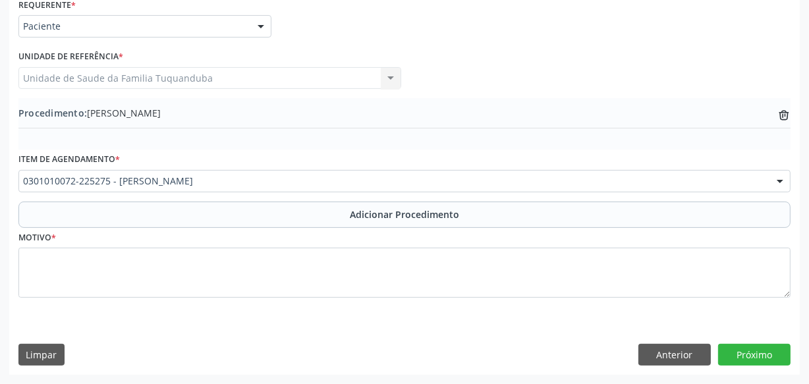
scroll to position [309, 0]
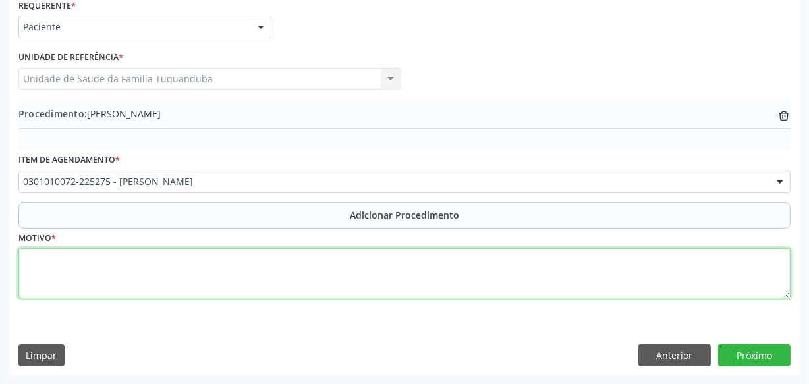
click at [362, 262] on textarea at bounding box center [404, 273] width 772 height 50
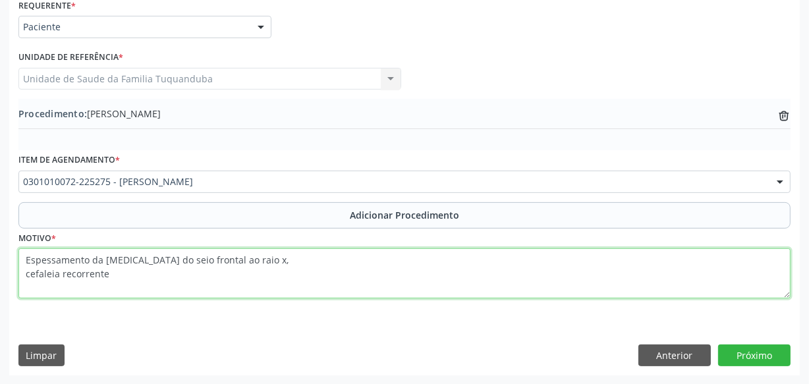
type textarea "Espessamento da [MEDICAL_DATA] do seio frontal ao raio x, cefaleia recorrente."
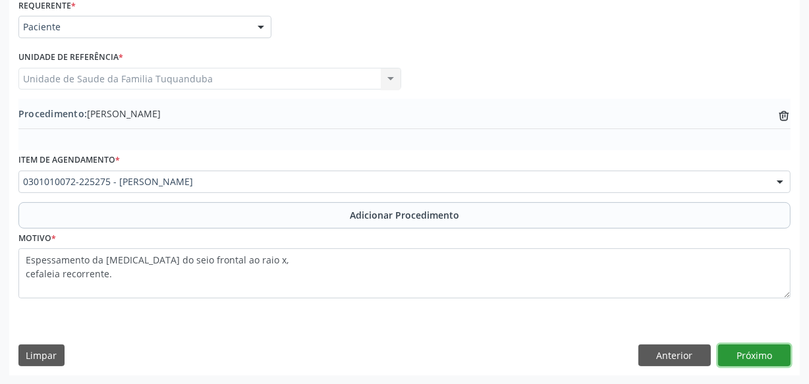
click at [764, 357] on button "Próximo" at bounding box center [754, 356] width 72 height 22
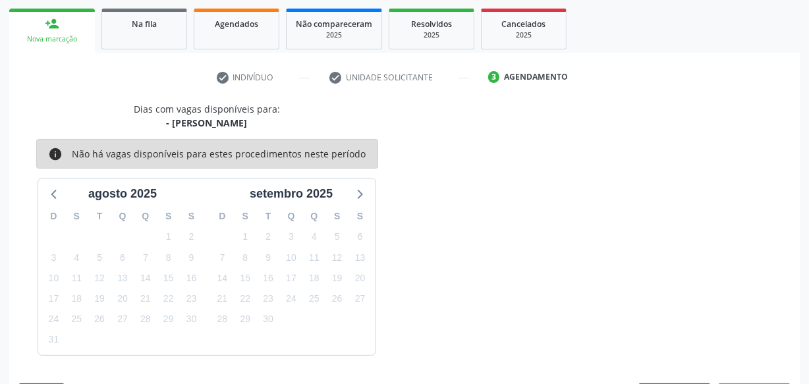
scroll to position [245, 0]
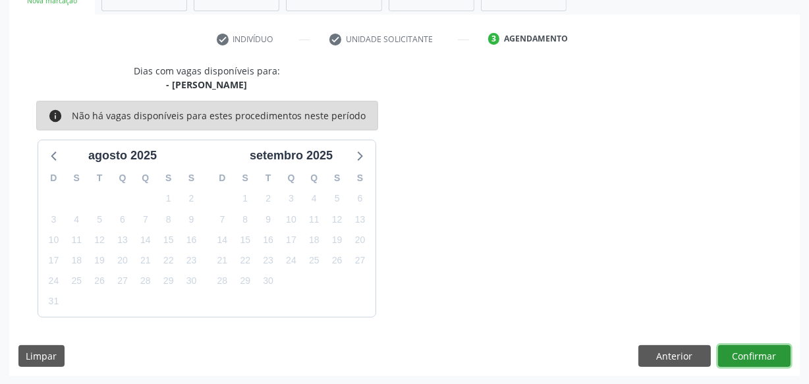
click at [766, 352] on button "Confirmar" at bounding box center [754, 356] width 72 height 22
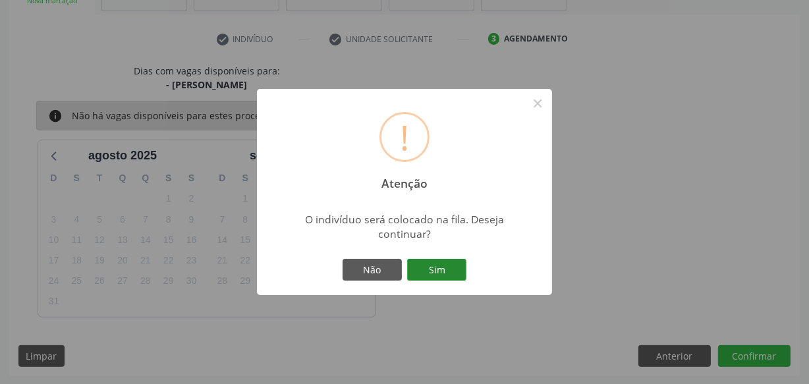
click at [448, 268] on button "Sim" at bounding box center [436, 270] width 59 height 22
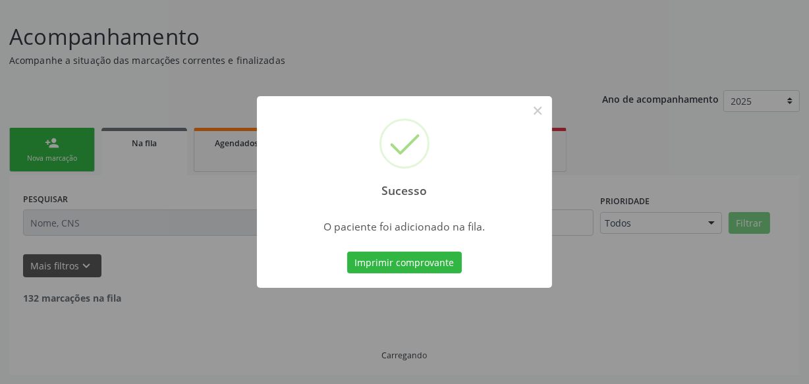
scroll to position [72, 0]
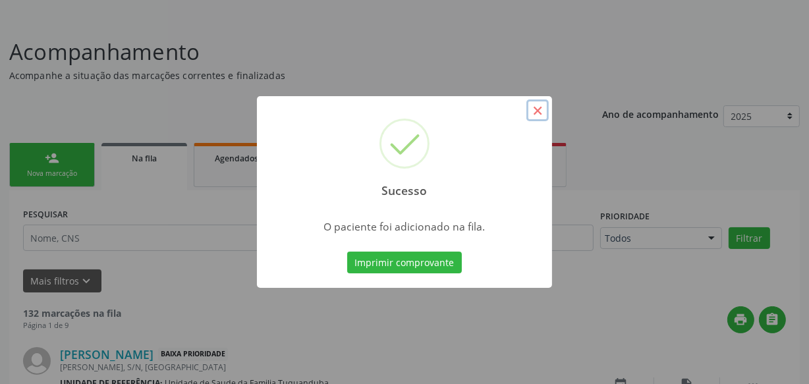
click at [543, 113] on button "×" at bounding box center [537, 110] width 22 height 22
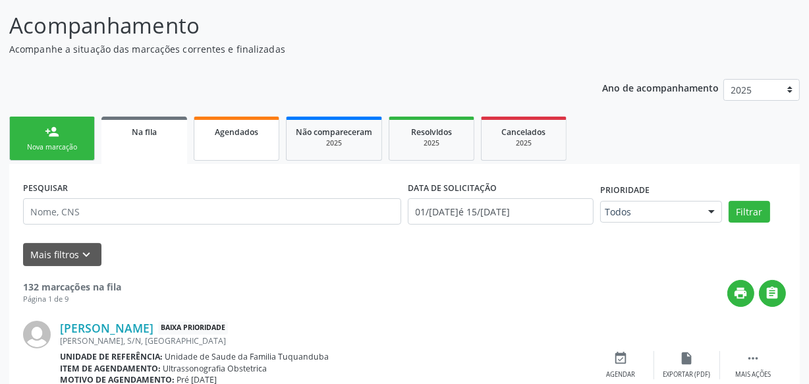
scroll to position [179, 0]
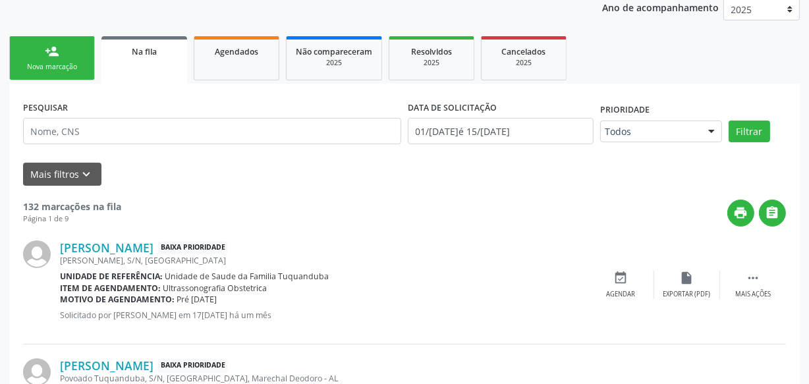
click at [60, 62] on div "Nova marcação" at bounding box center [52, 67] width 66 height 10
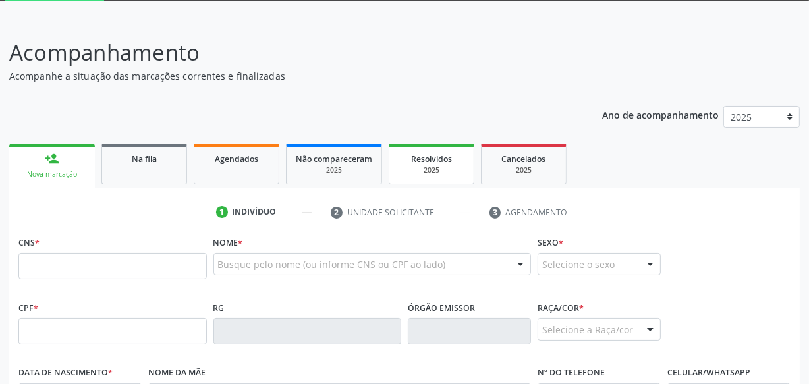
scroll to position [0, 0]
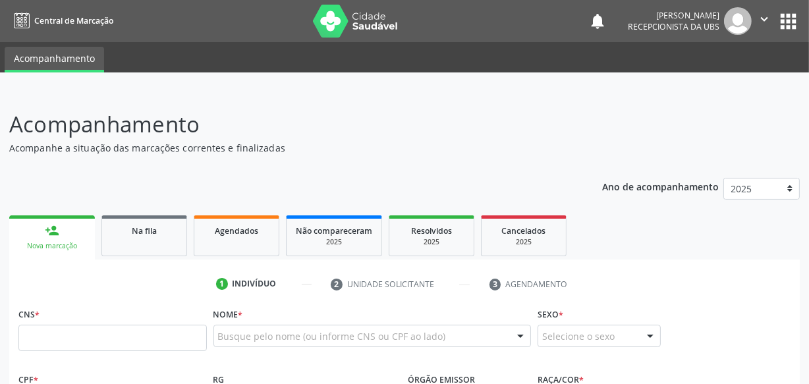
click at [760, 14] on icon "" at bounding box center [764, 19] width 14 height 14
click at [727, 88] on link "Sair" at bounding box center [730, 80] width 91 height 18
